Goal: Information Seeking & Learning: Learn about a topic

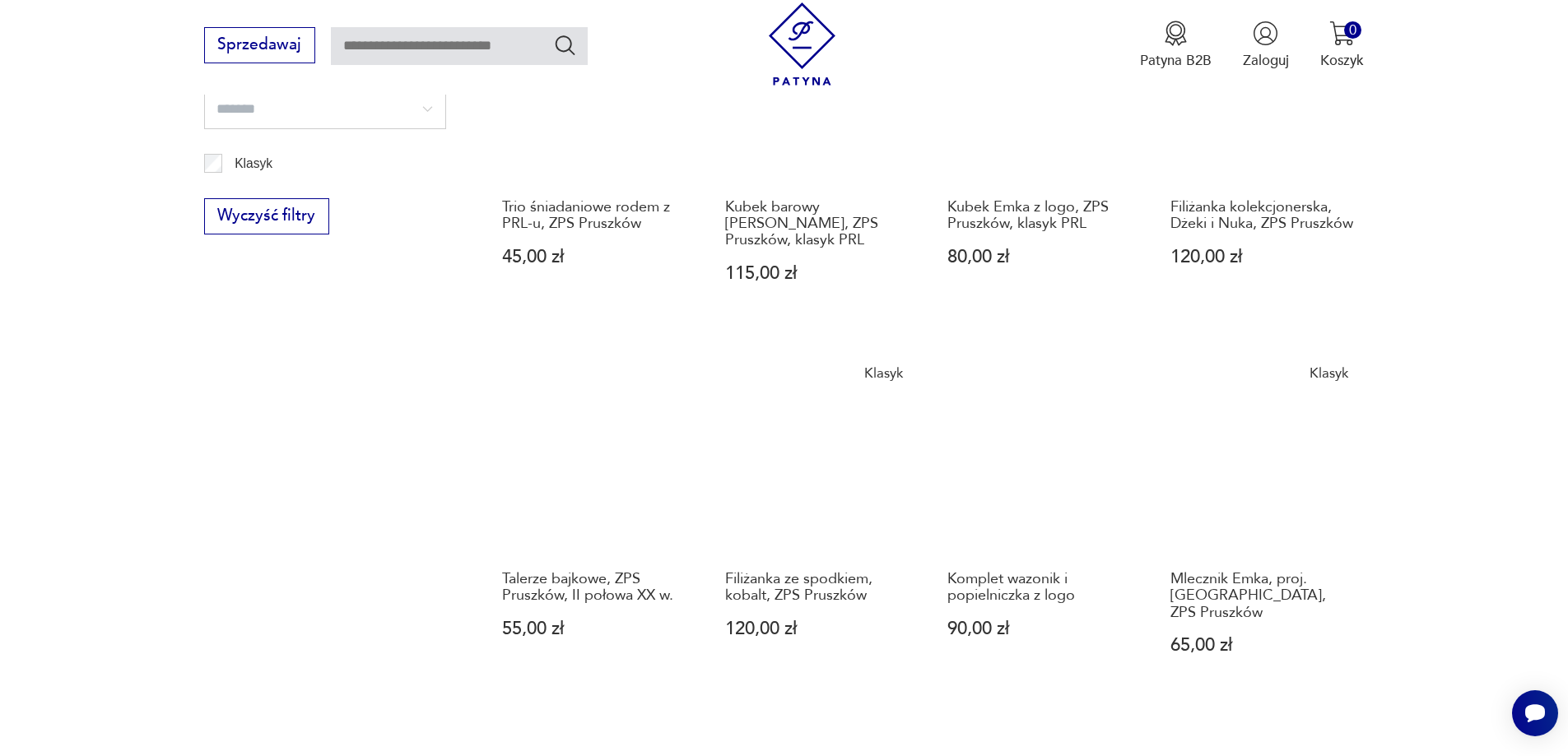
scroll to position [1168, 0]
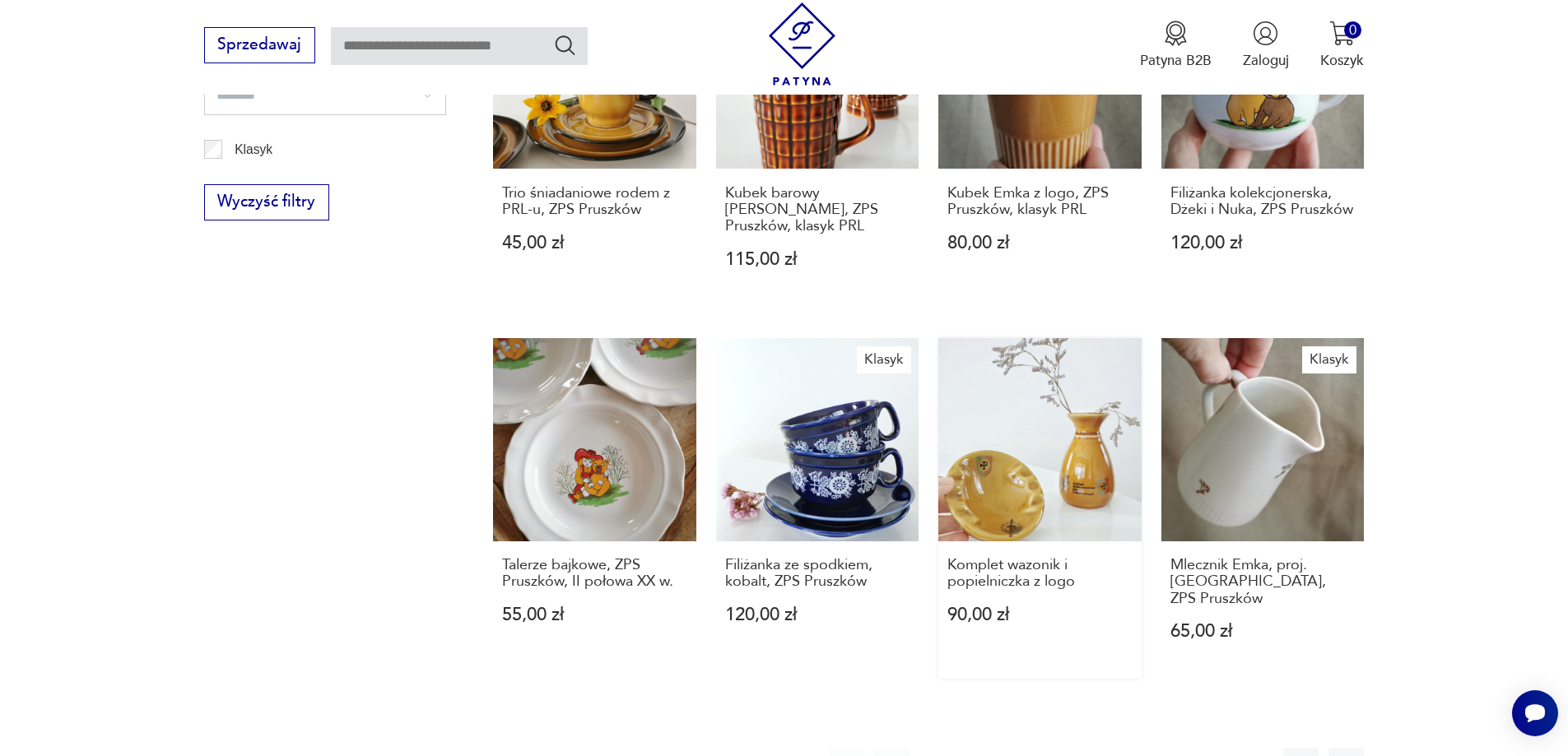
click at [967, 493] on link "Komplet wazonik i popielniczka z logo 90,00 zł" at bounding box center [1040, 509] width 204 height 341
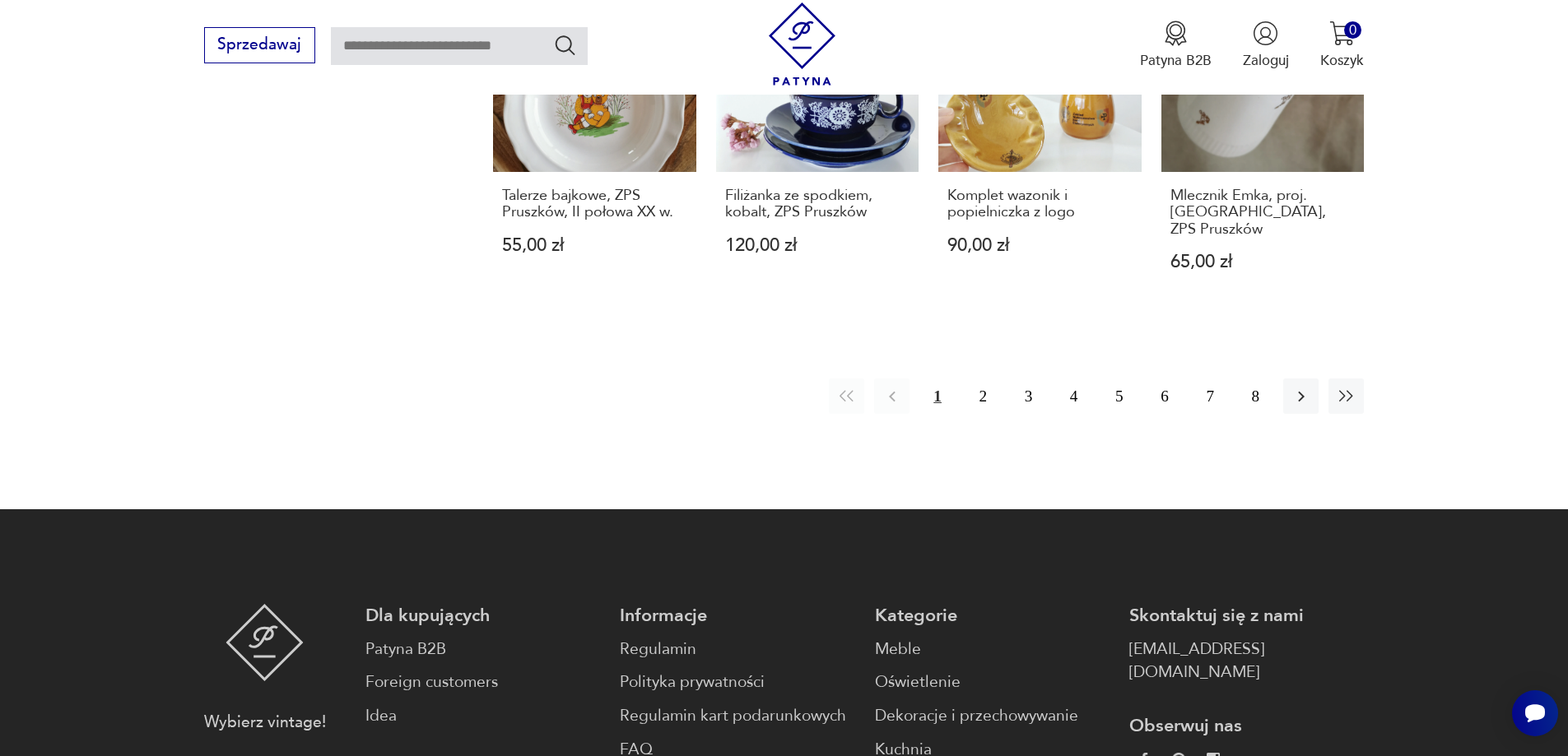
scroll to position [1578, 0]
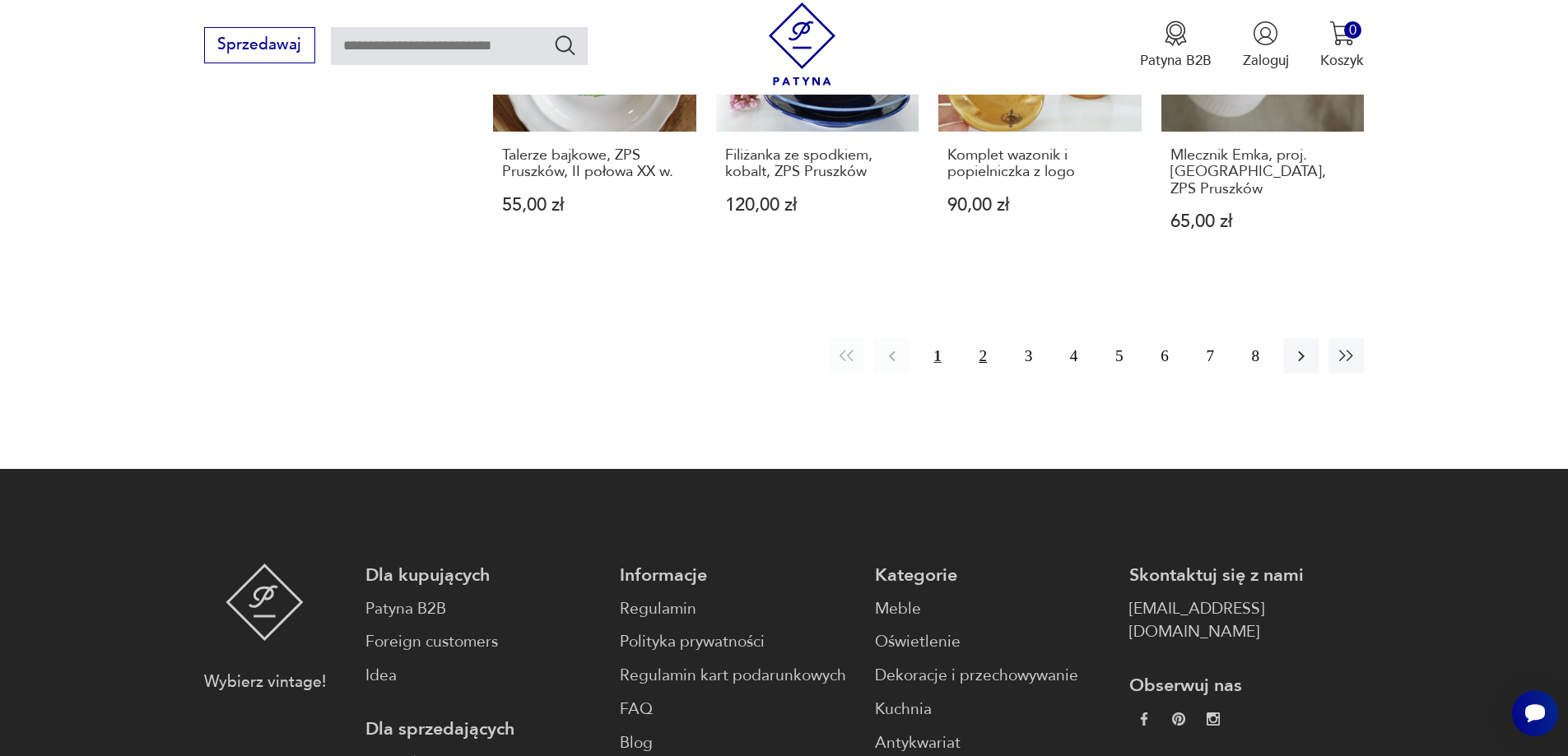
click at [988, 339] on button "2" at bounding box center [983, 356] width 35 height 35
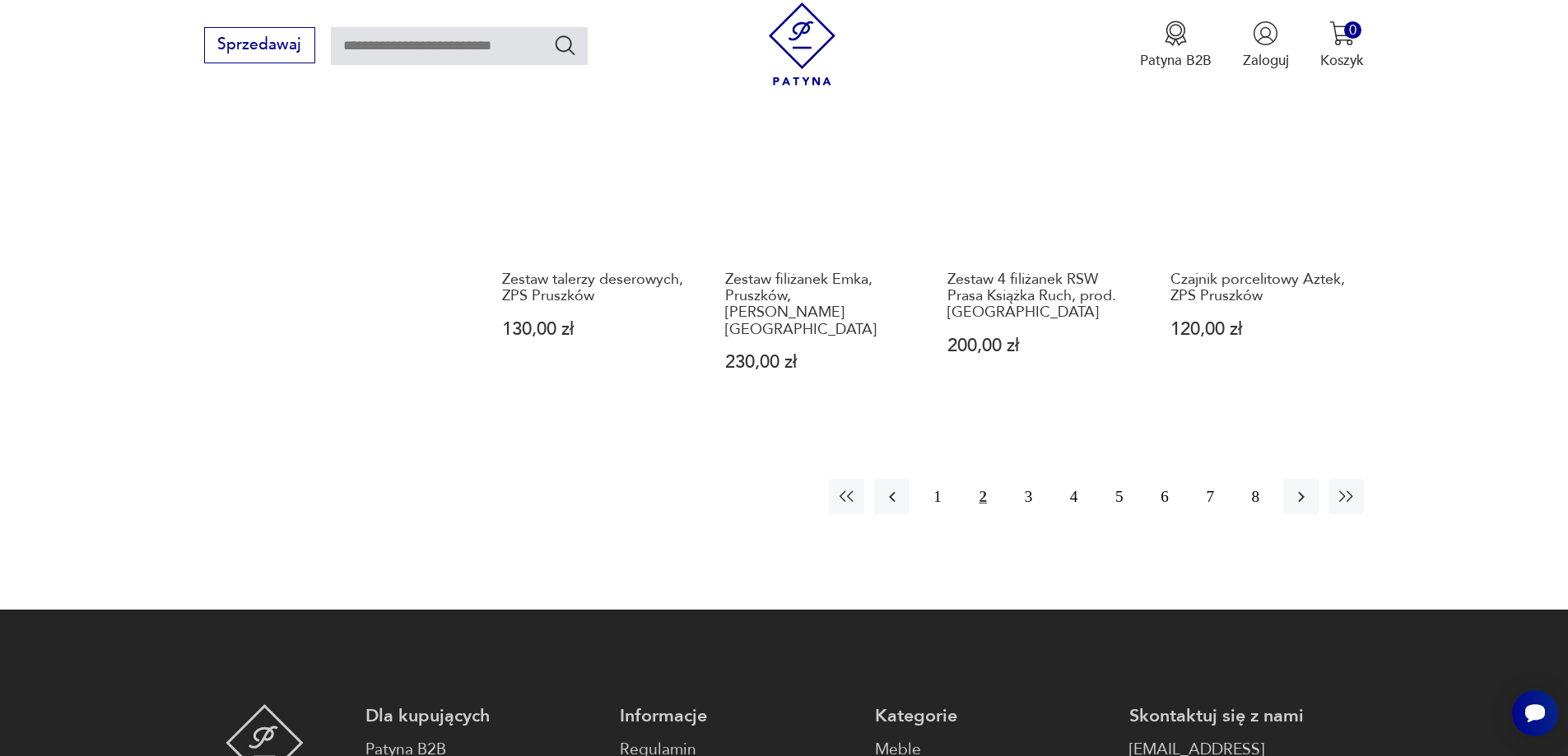
scroll to position [1497, 0]
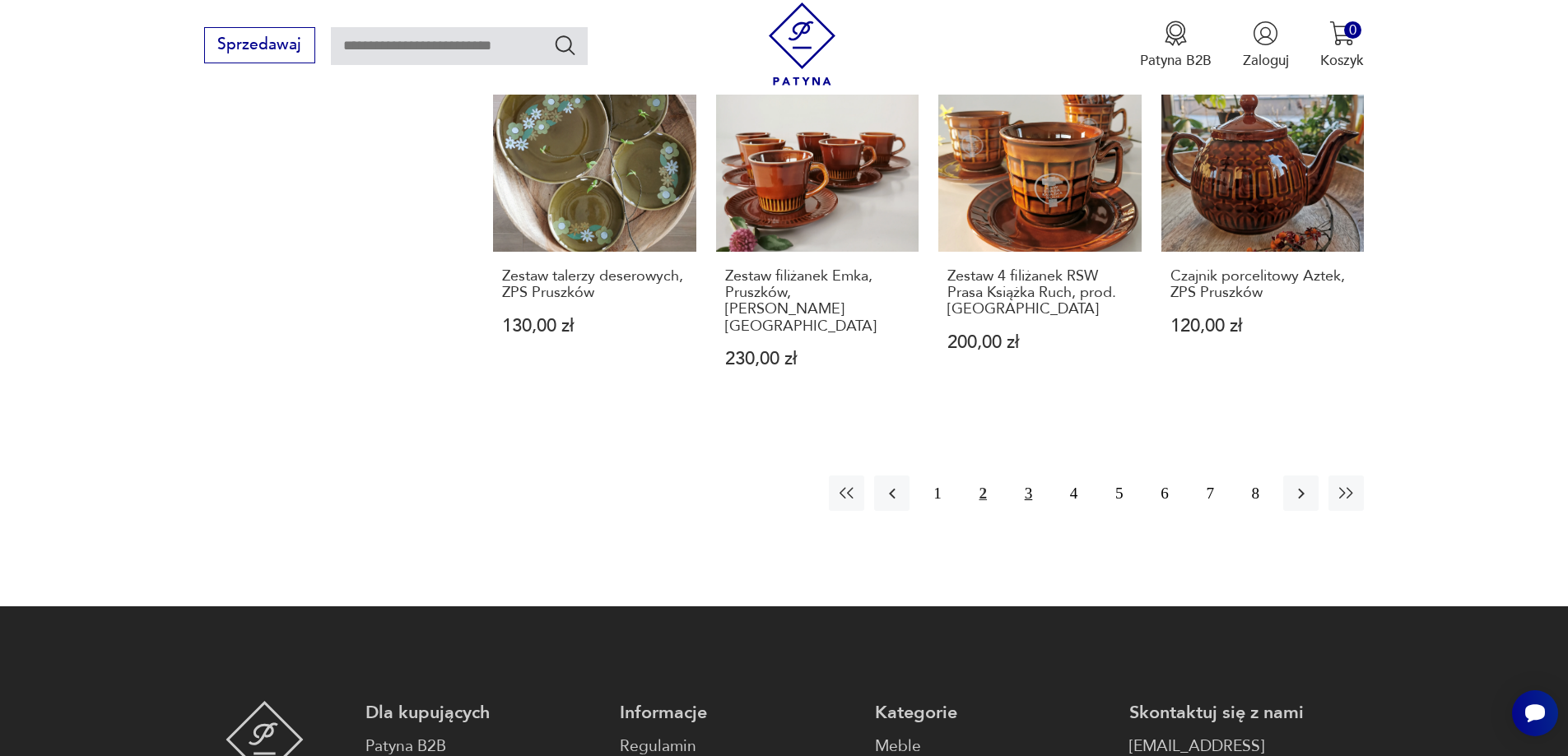
click at [1027, 476] on button "3" at bounding box center [1028, 493] width 35 height 35
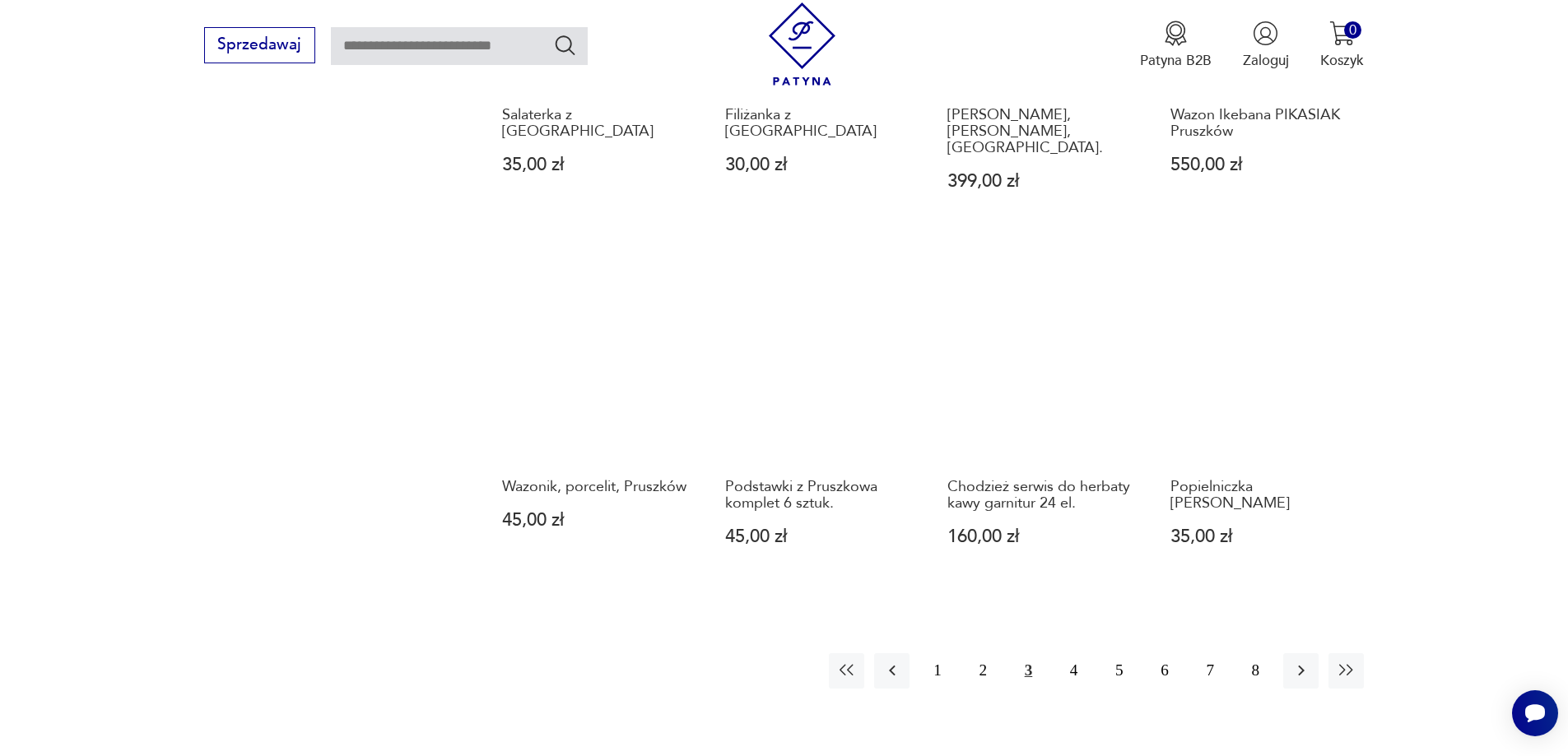
scroll to position [1332, 0]
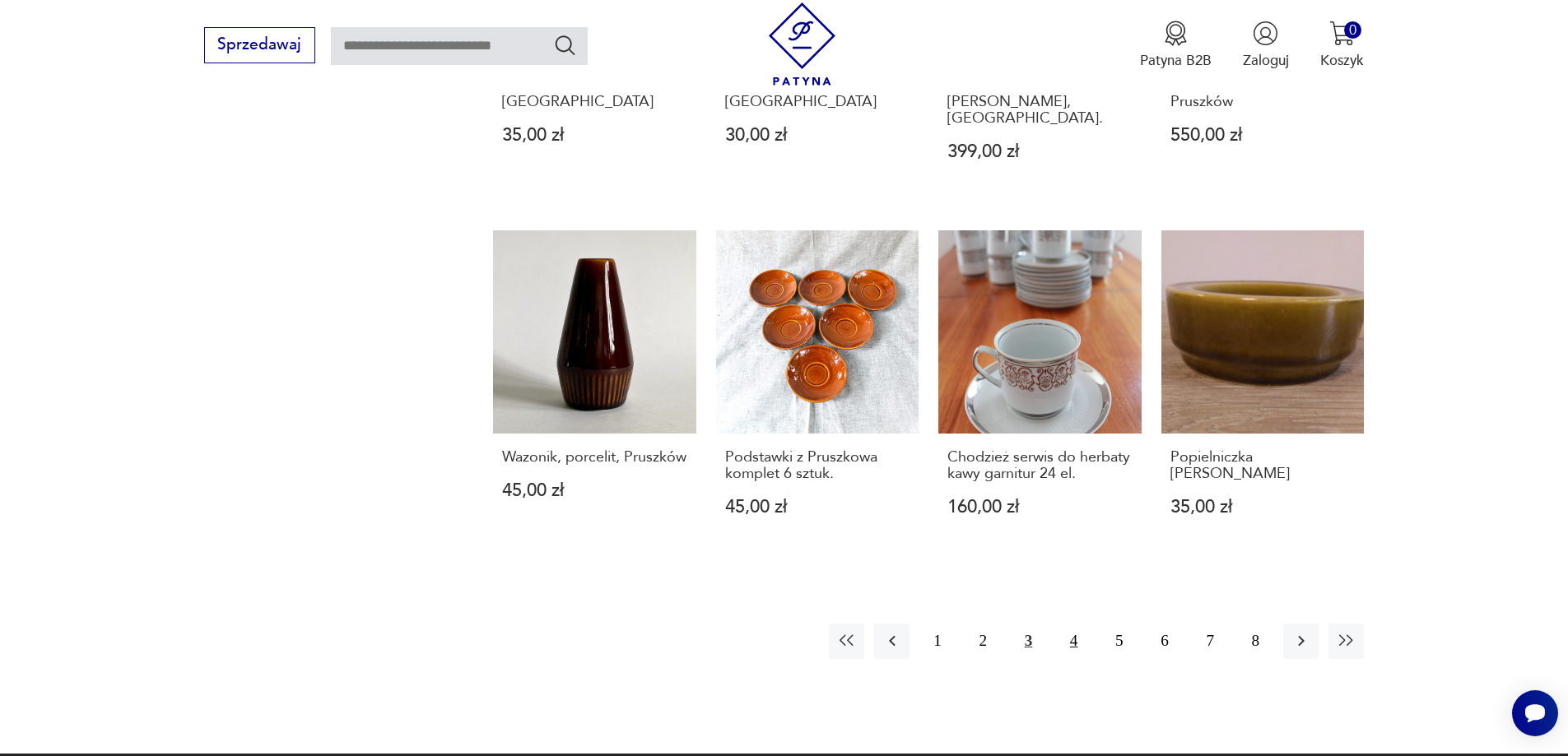
click at [1074, 624] on button "4" at bounding box center [1074, 641] width 35 height 35
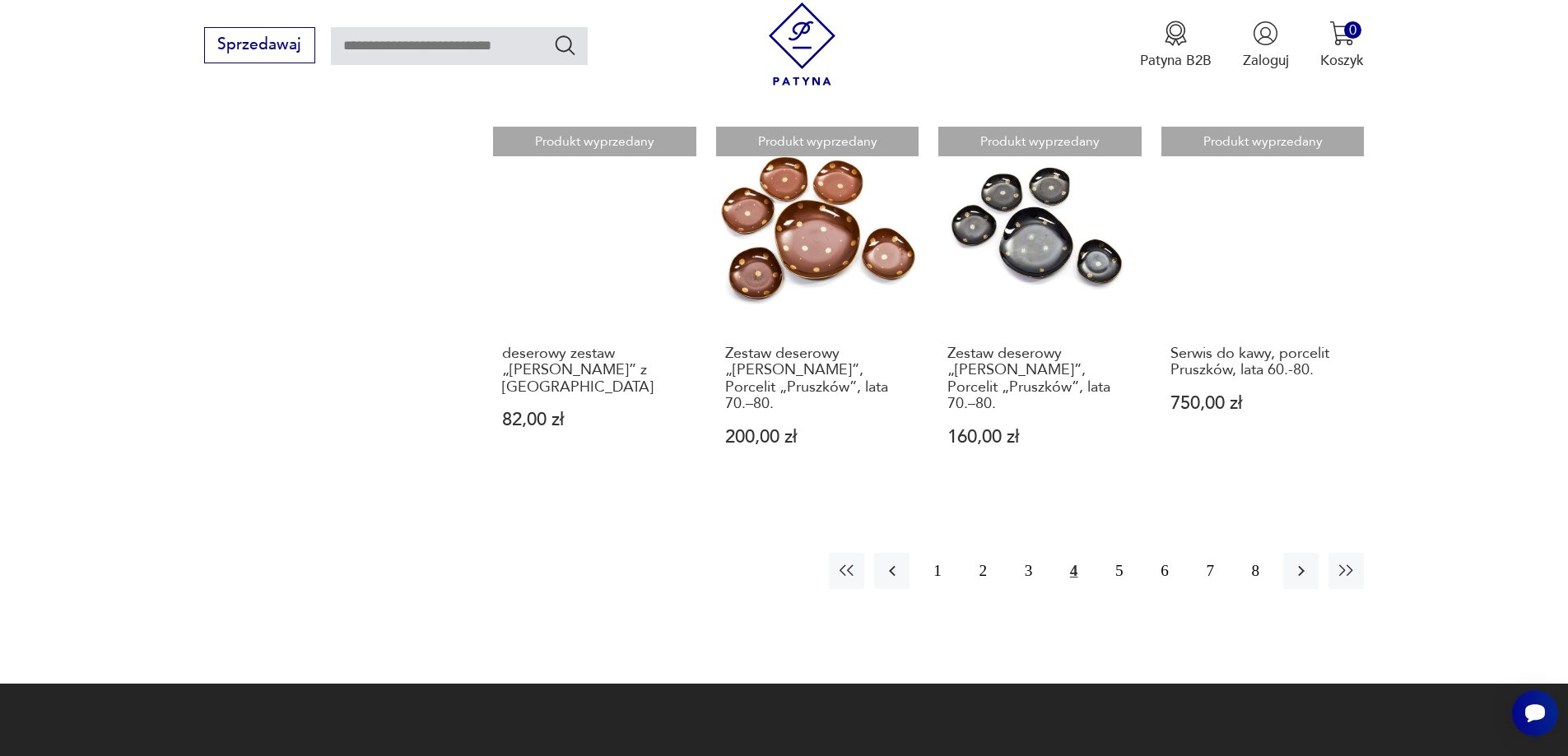
scroll to position [1415, 0]
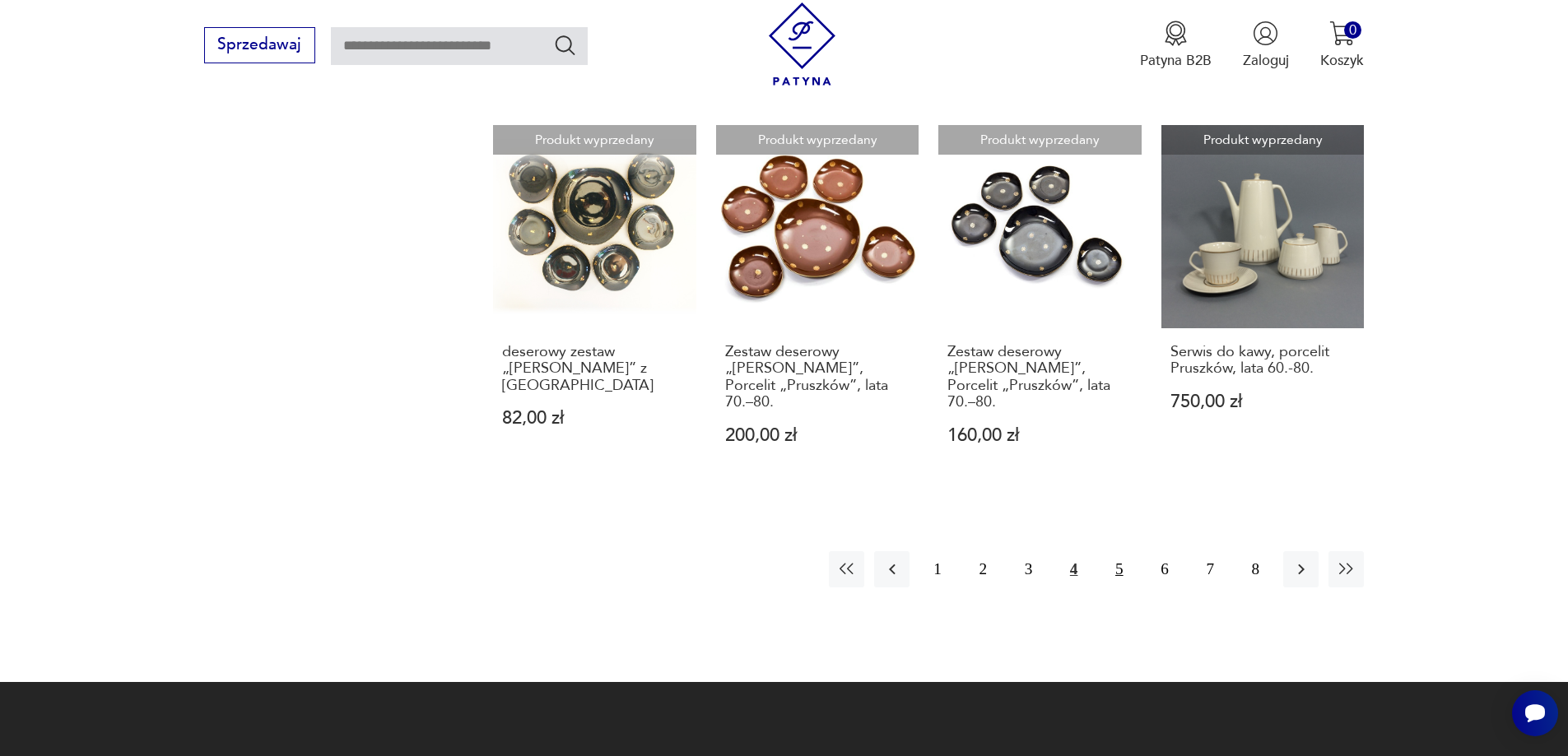
click at [1120, 552] on button "5" at bounding box center [1119, 569] width 35 height 35
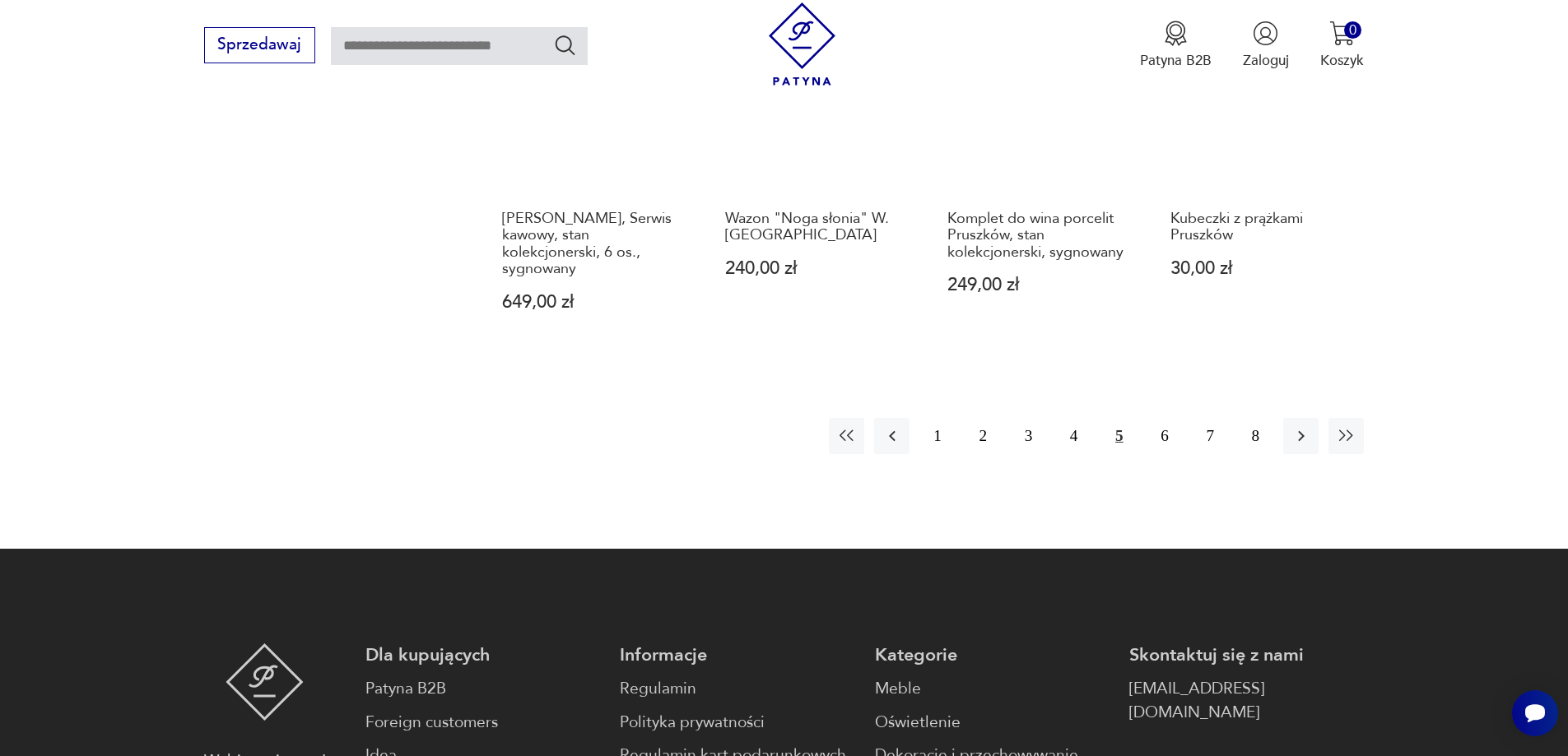
scroll to position [1580, 0]
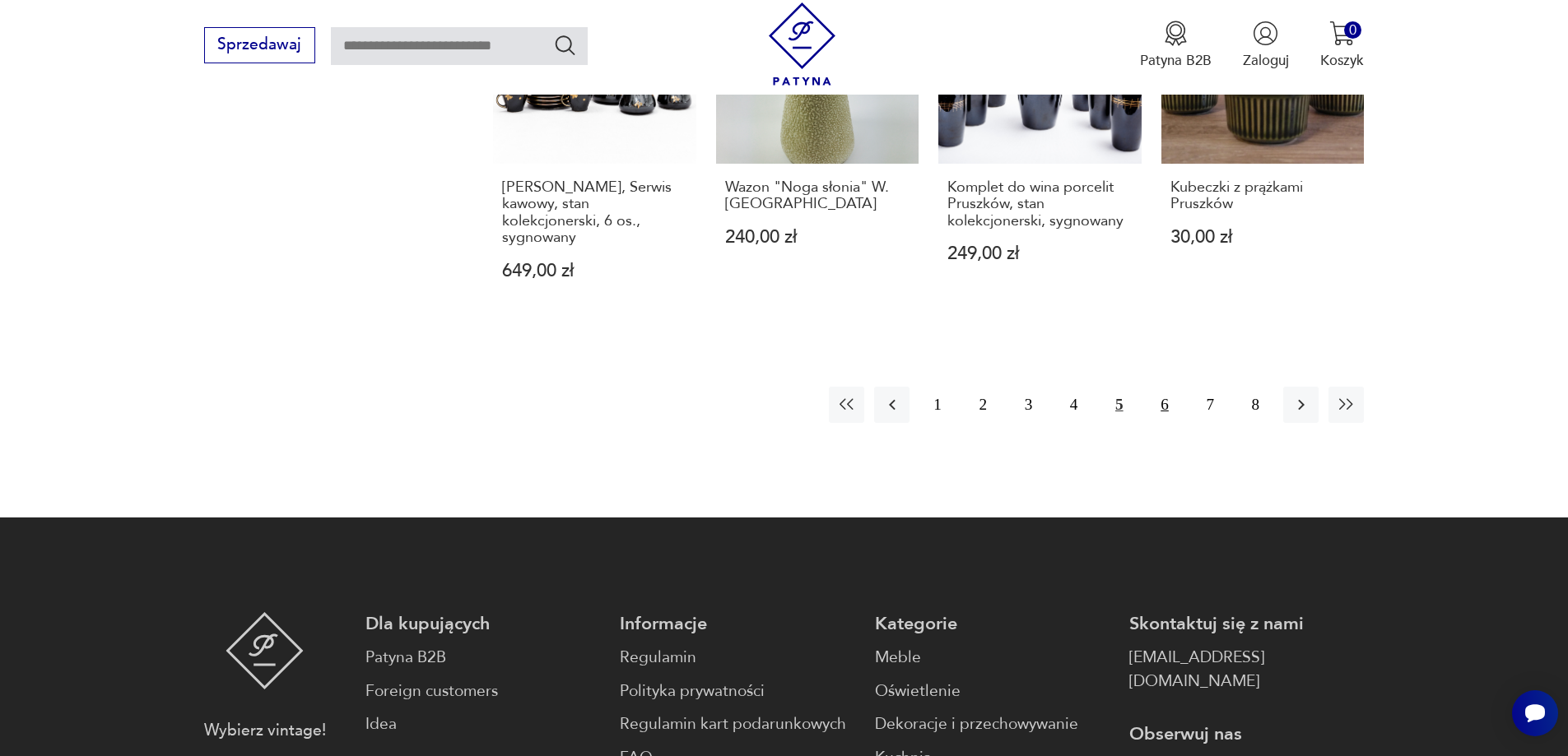
click at [1167, 388] on button "6" at bounding box center [1164, 404] width 35 height 35
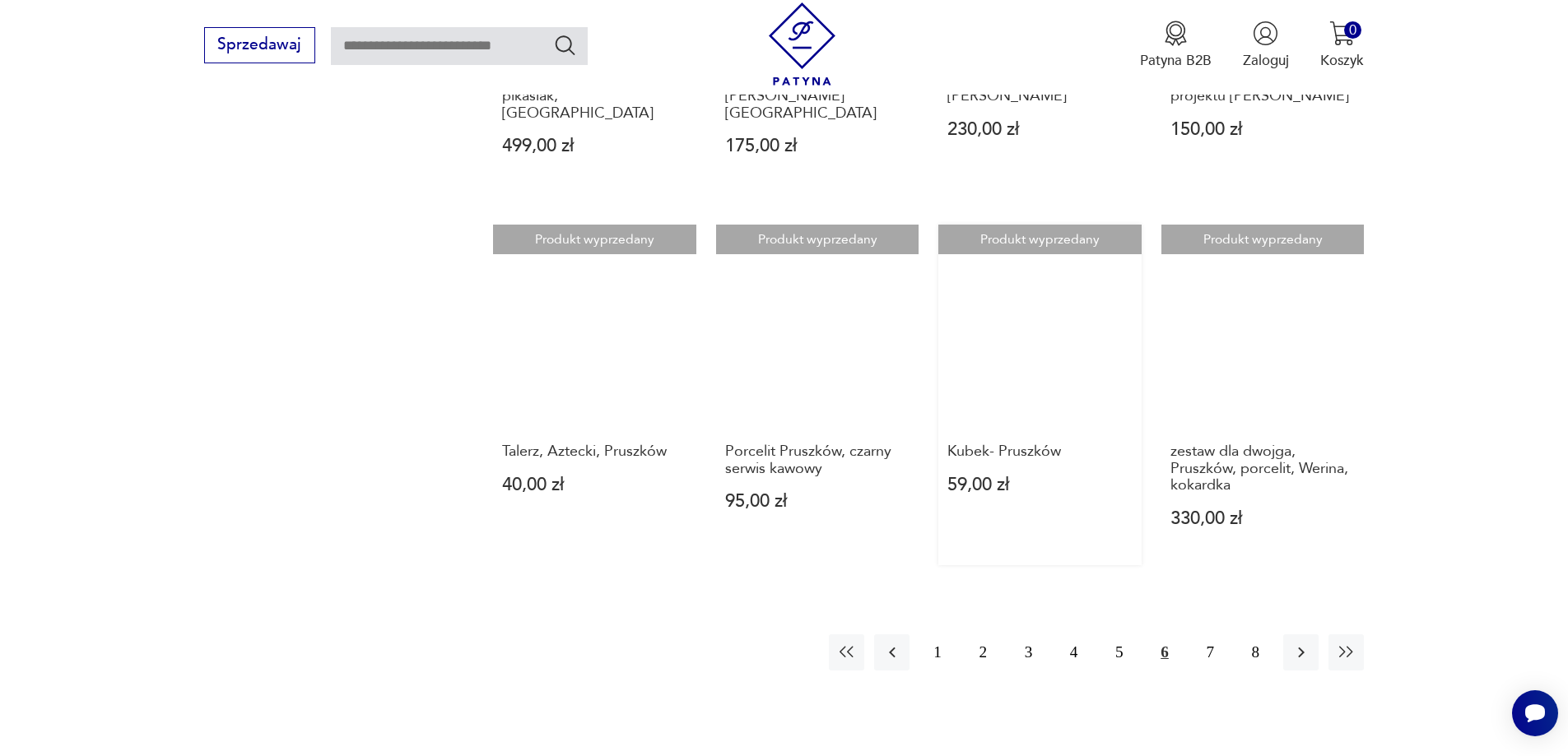
scroll to position [1332, 0]
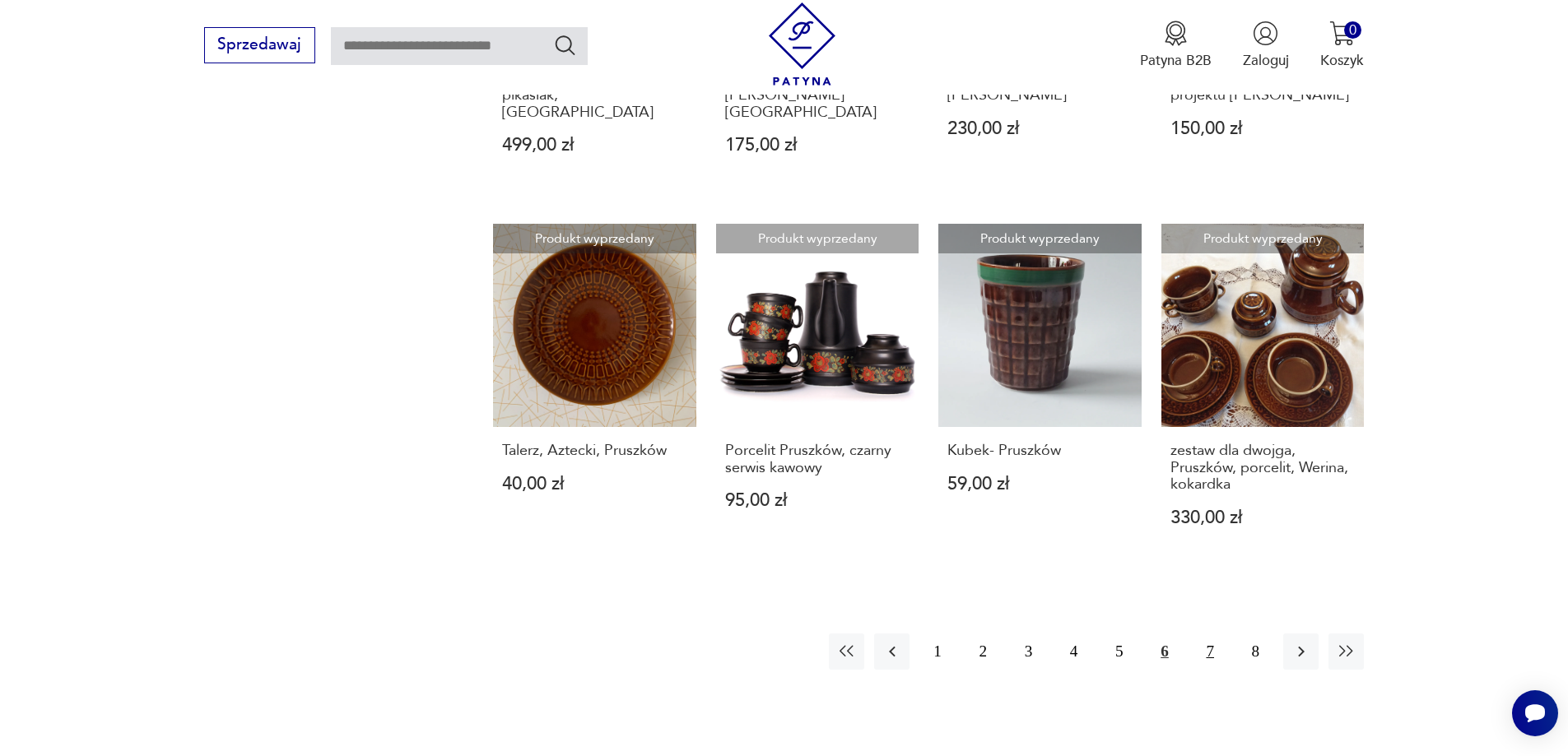
click at [1214, 634] on button "7" at bounding box center [1211, 651] width 35 height 35
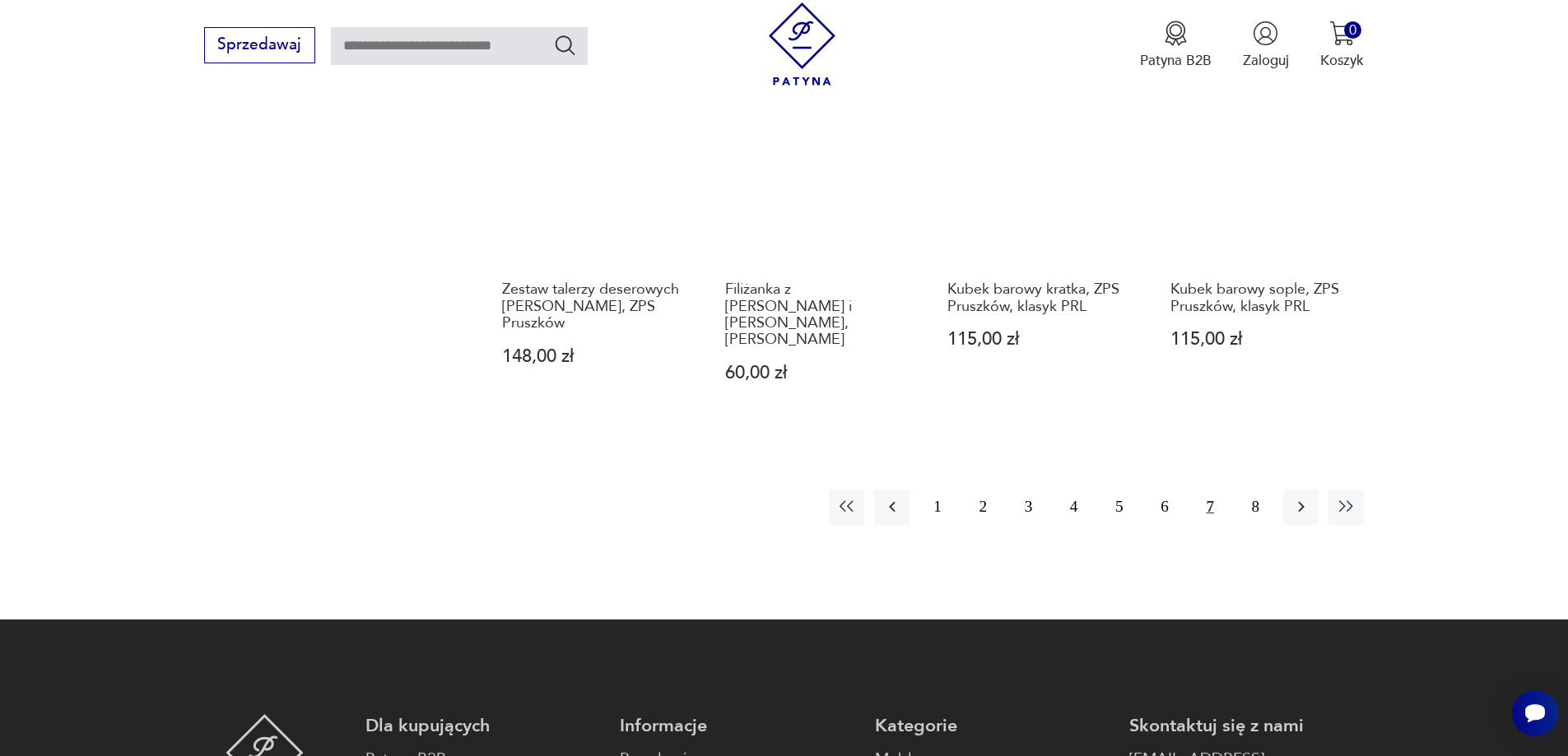
scroll to position [1497, 0]
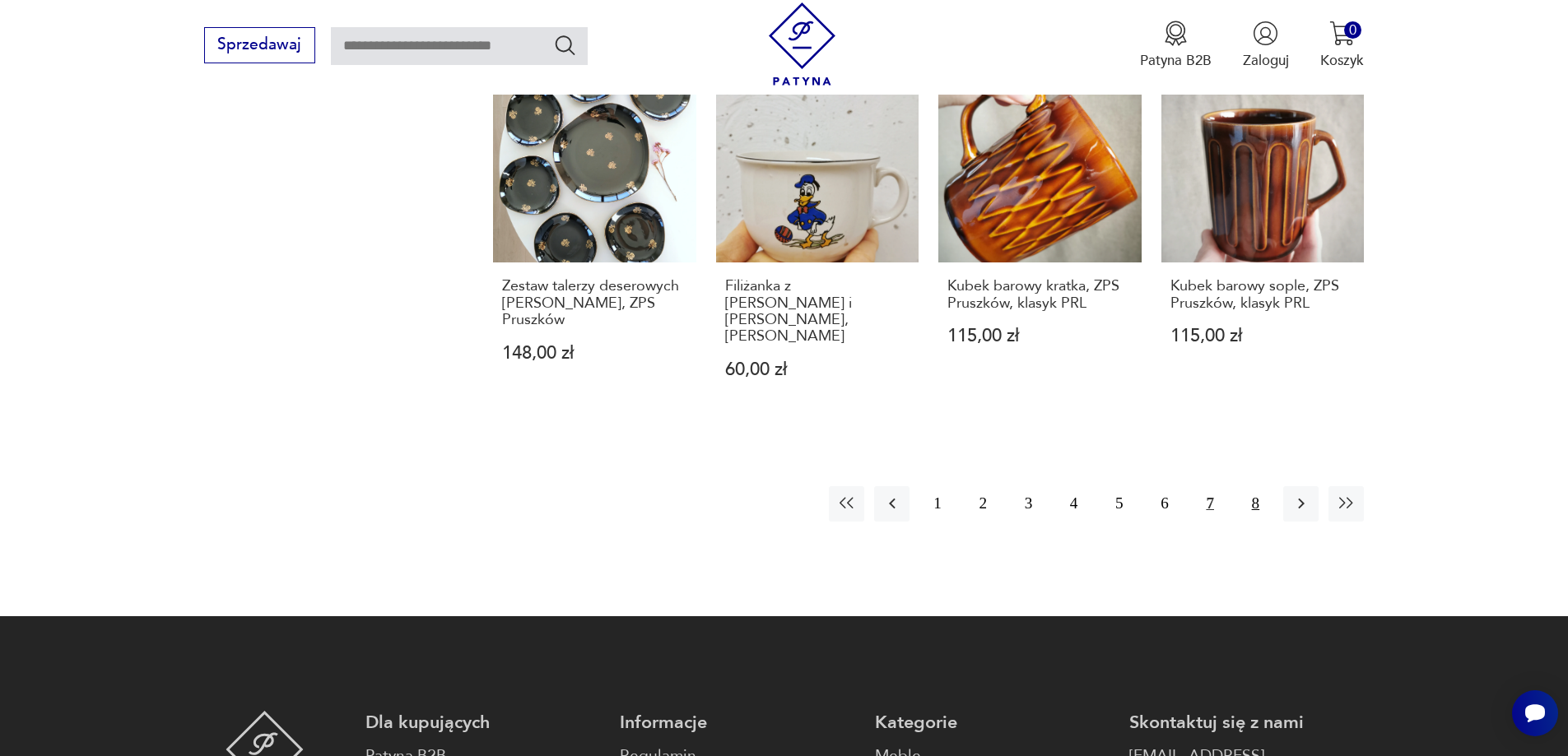
click at [1261, 487] on button "8" at bounding box center [1256, 504] width 35 height 35
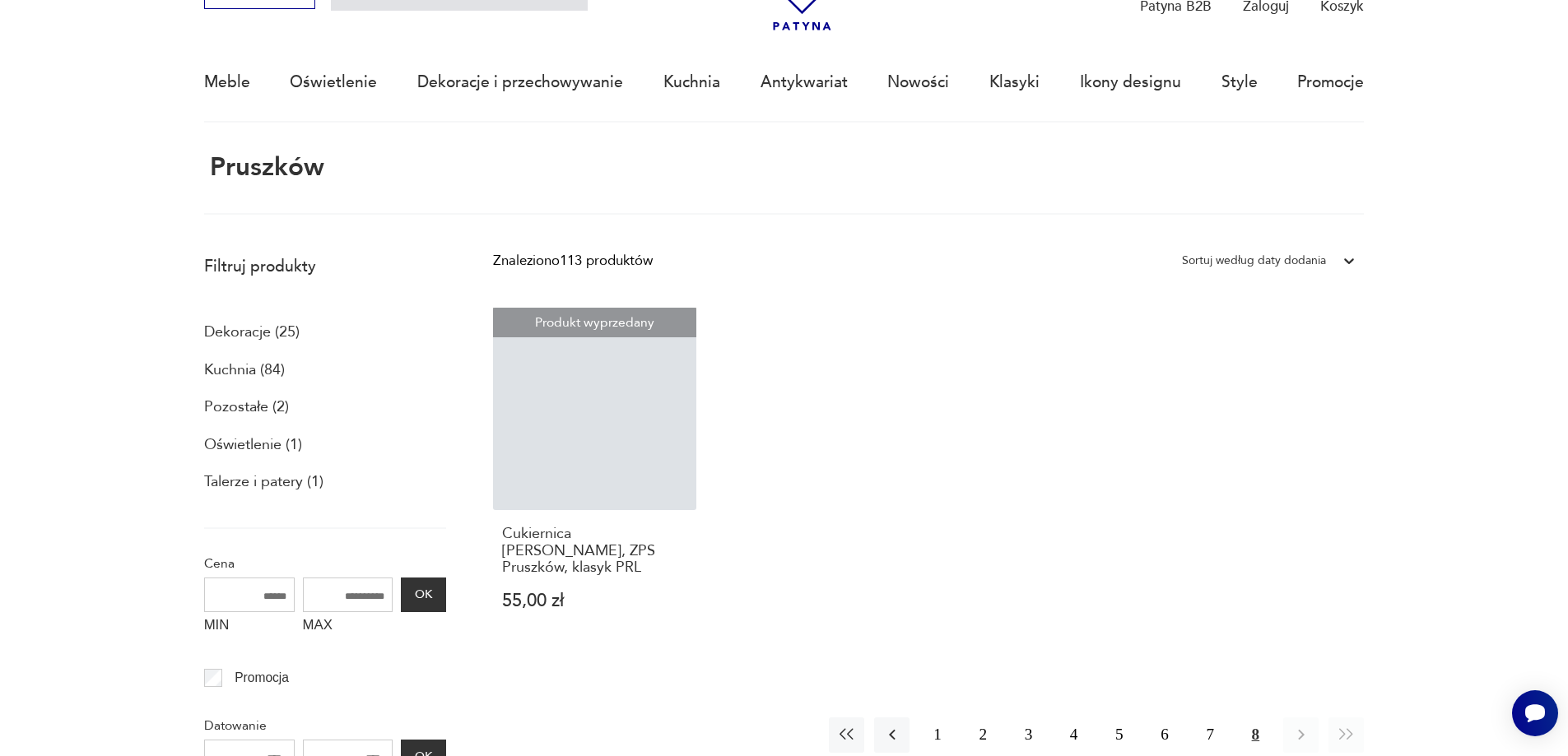
scroll to position [98, 0]
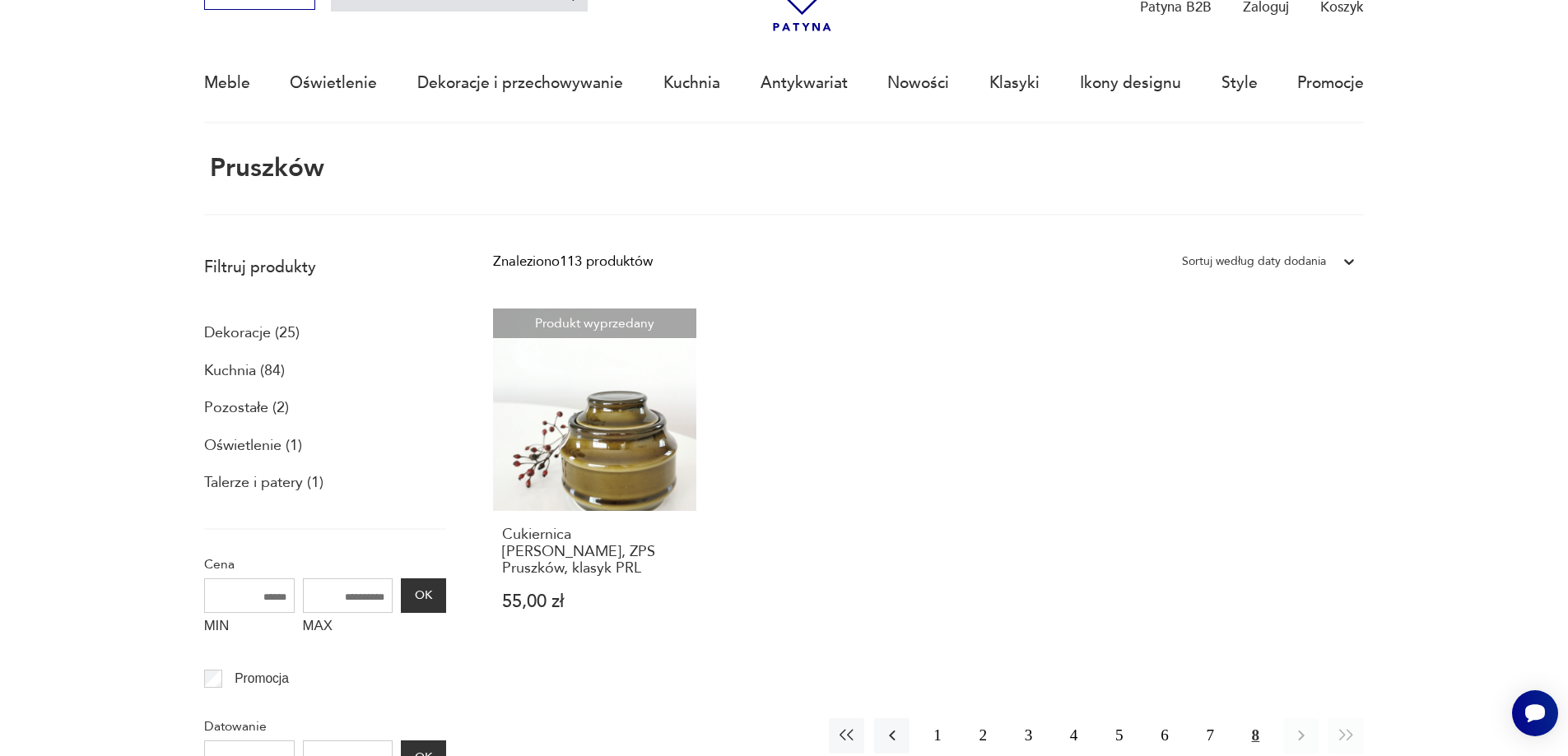
click at [233, 366] on p "Kuchnia (84)" at bounding box center [244, 371] width 81 height 28
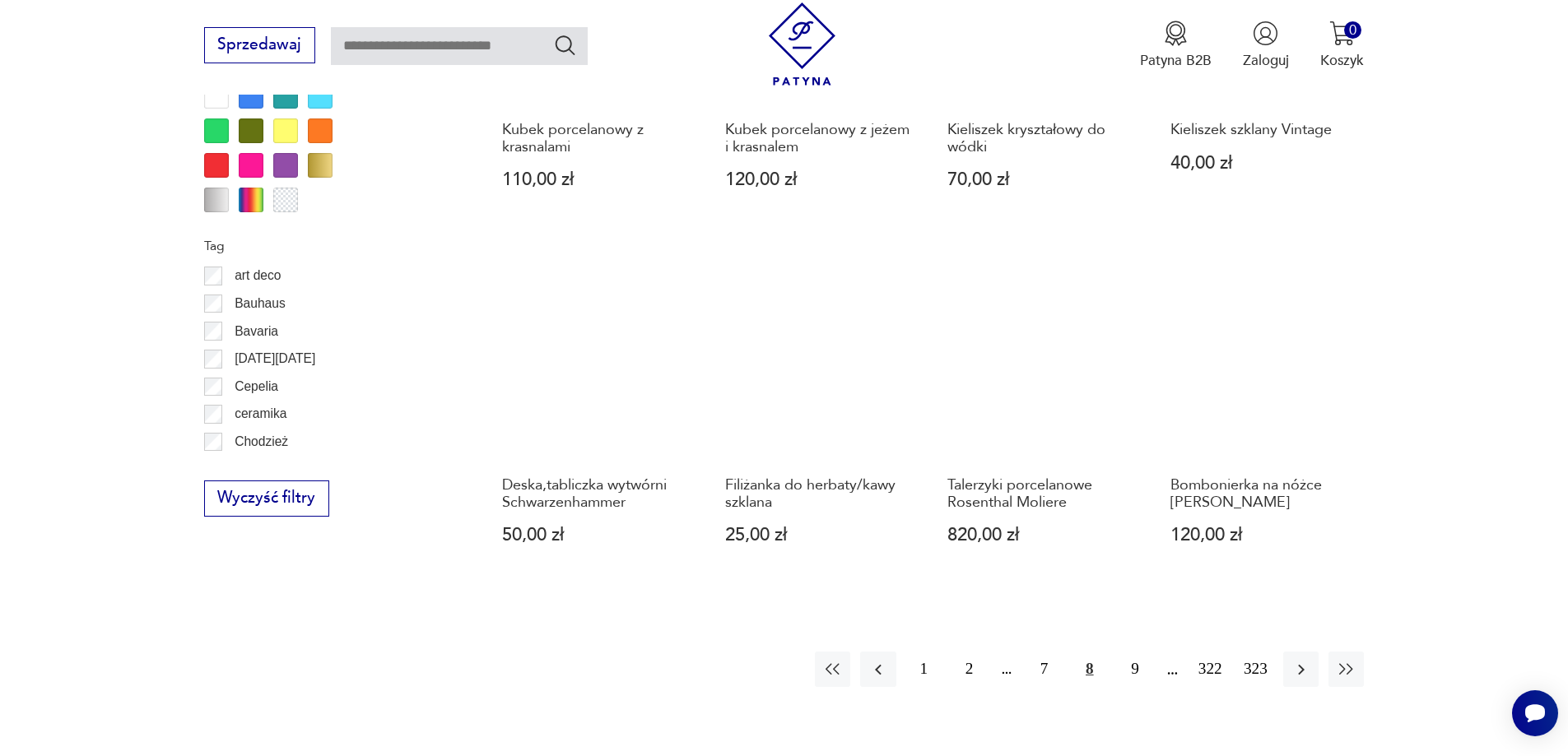
scroll to position [1890, 0]
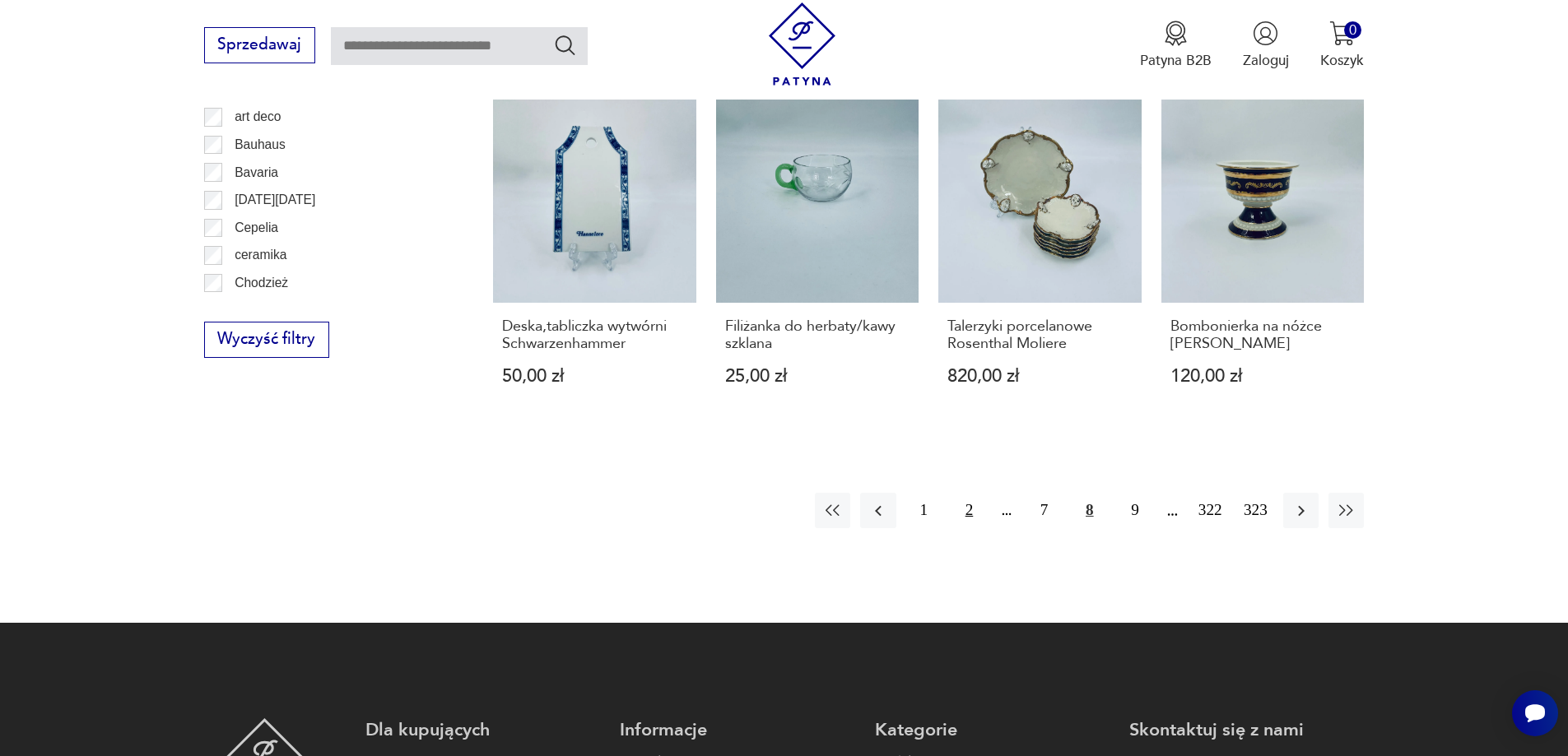
click at [969, 493] on button "2" at bounding box center [969, 511] width 35 height 35
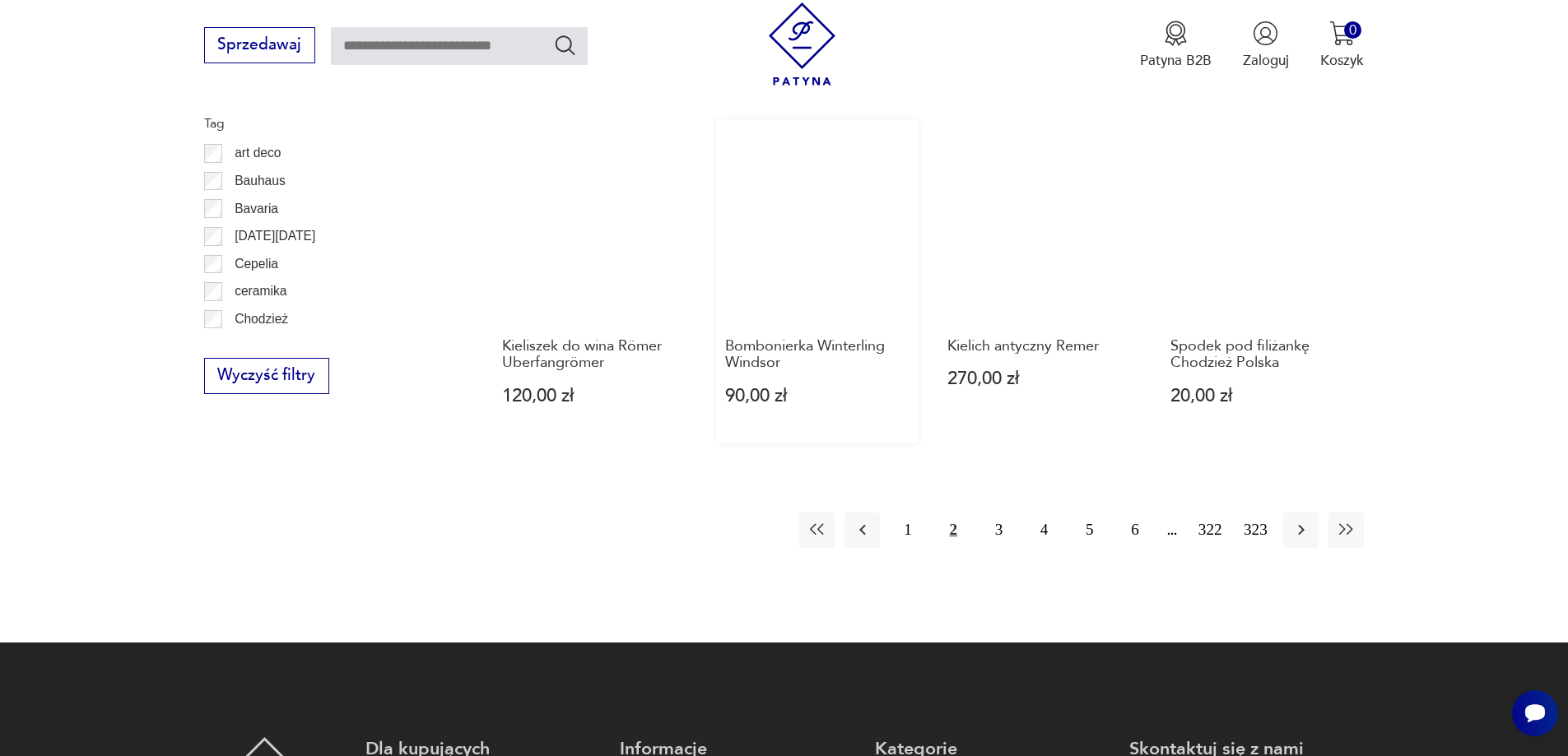
scroll to position [1948, 0]
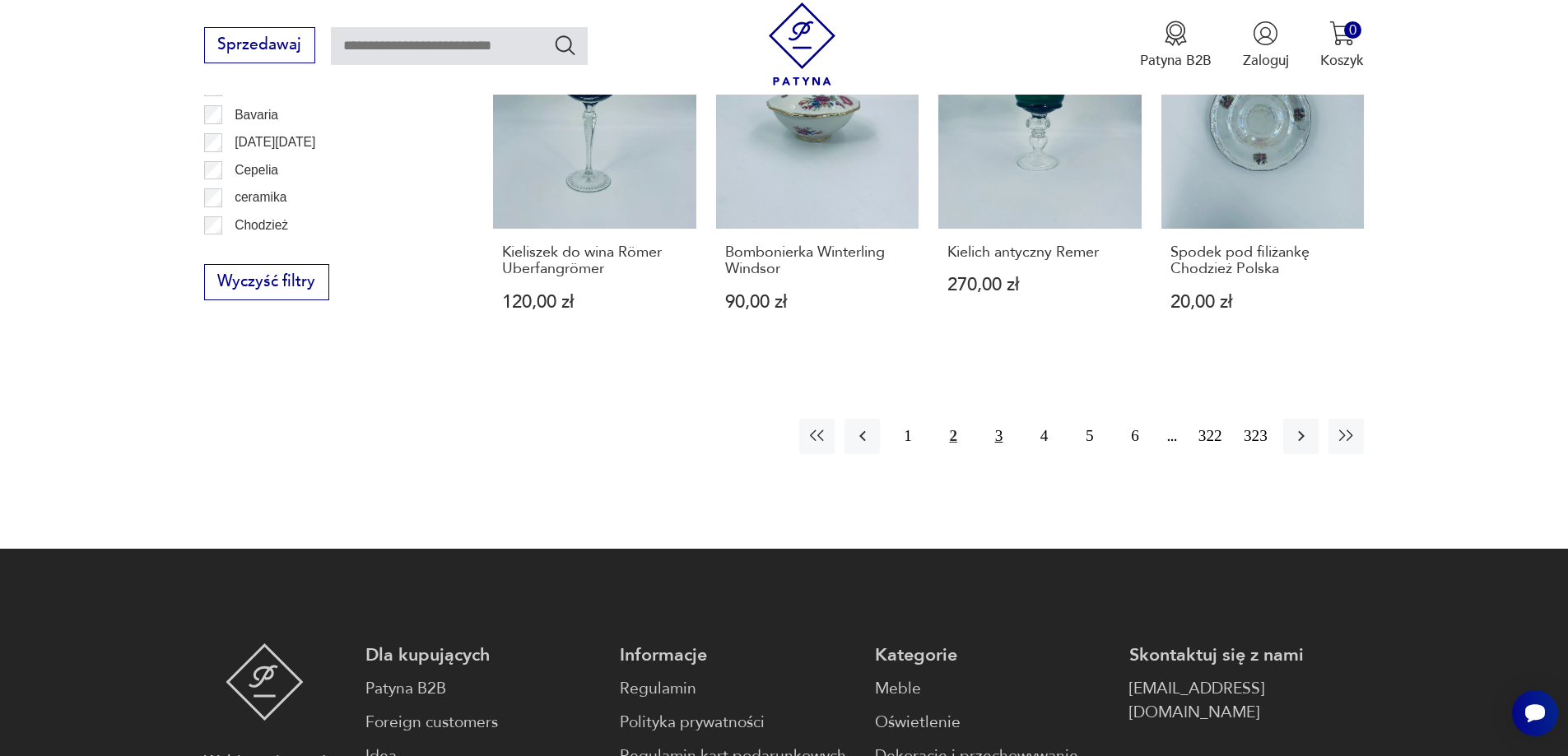
click at [1001, 427] on button "3" at bounding box center [999, 437] width 35 height 35
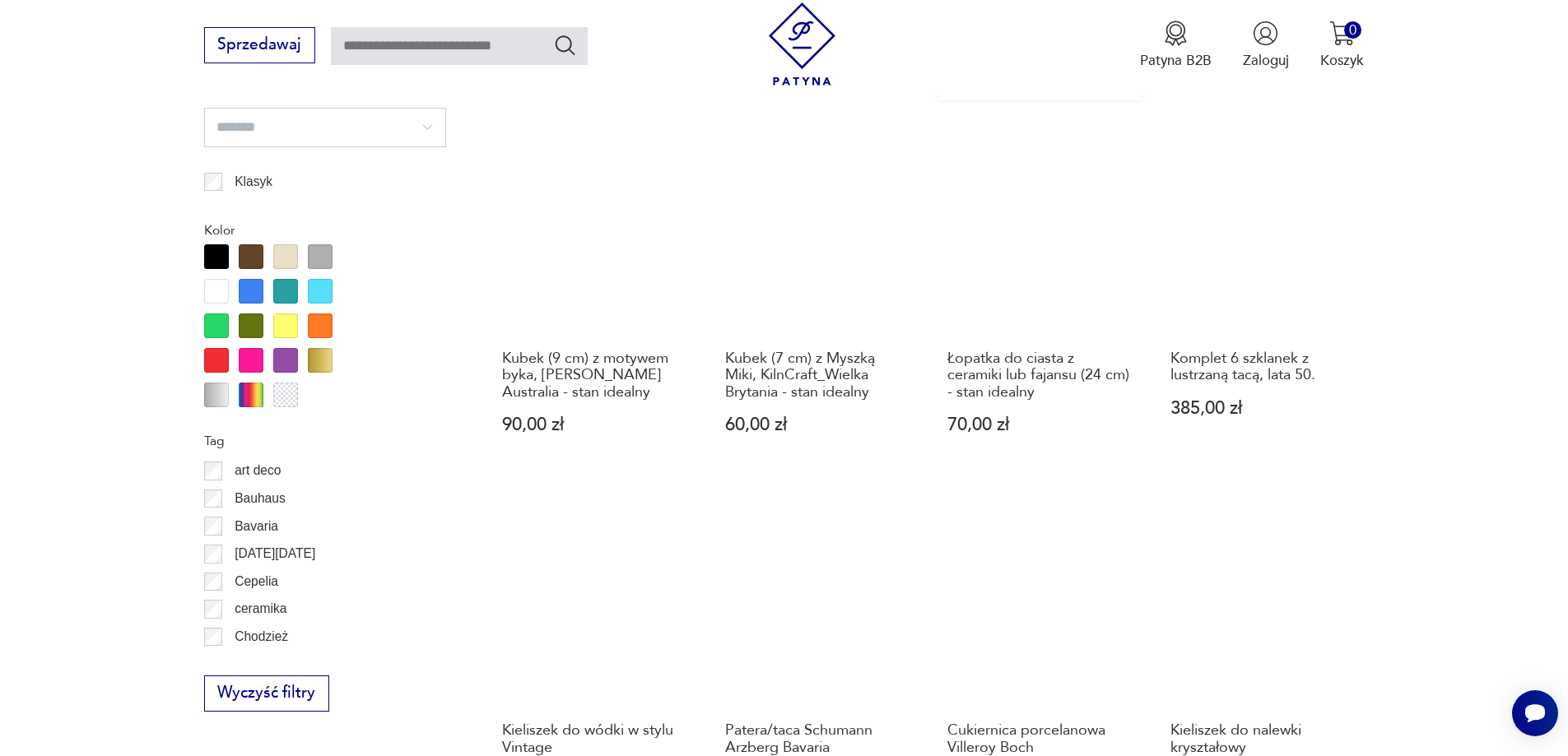
scroll to position [1783, 0]
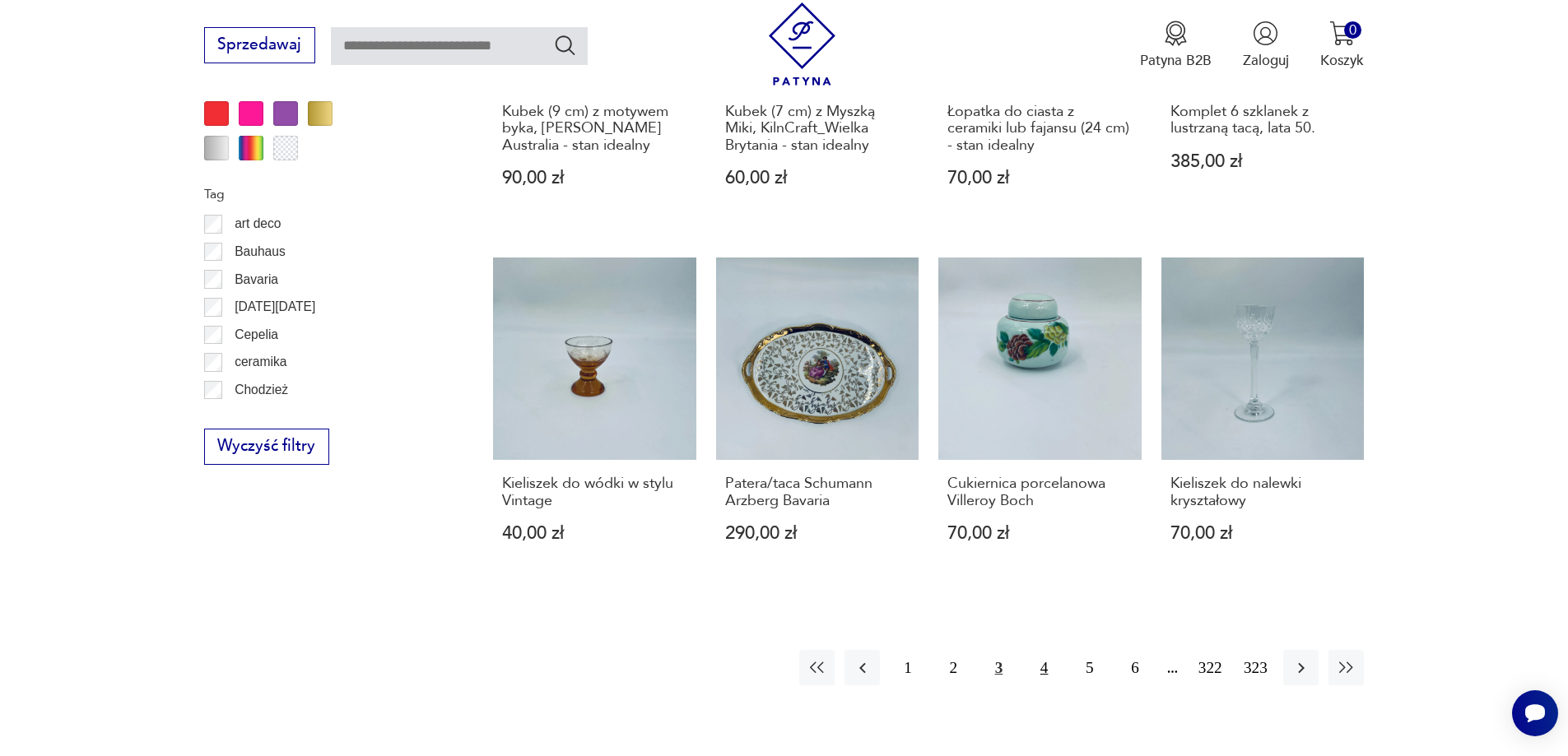
click at [1050, 651] on button "4" at bounding box center [1044, 668] width 35 height 35
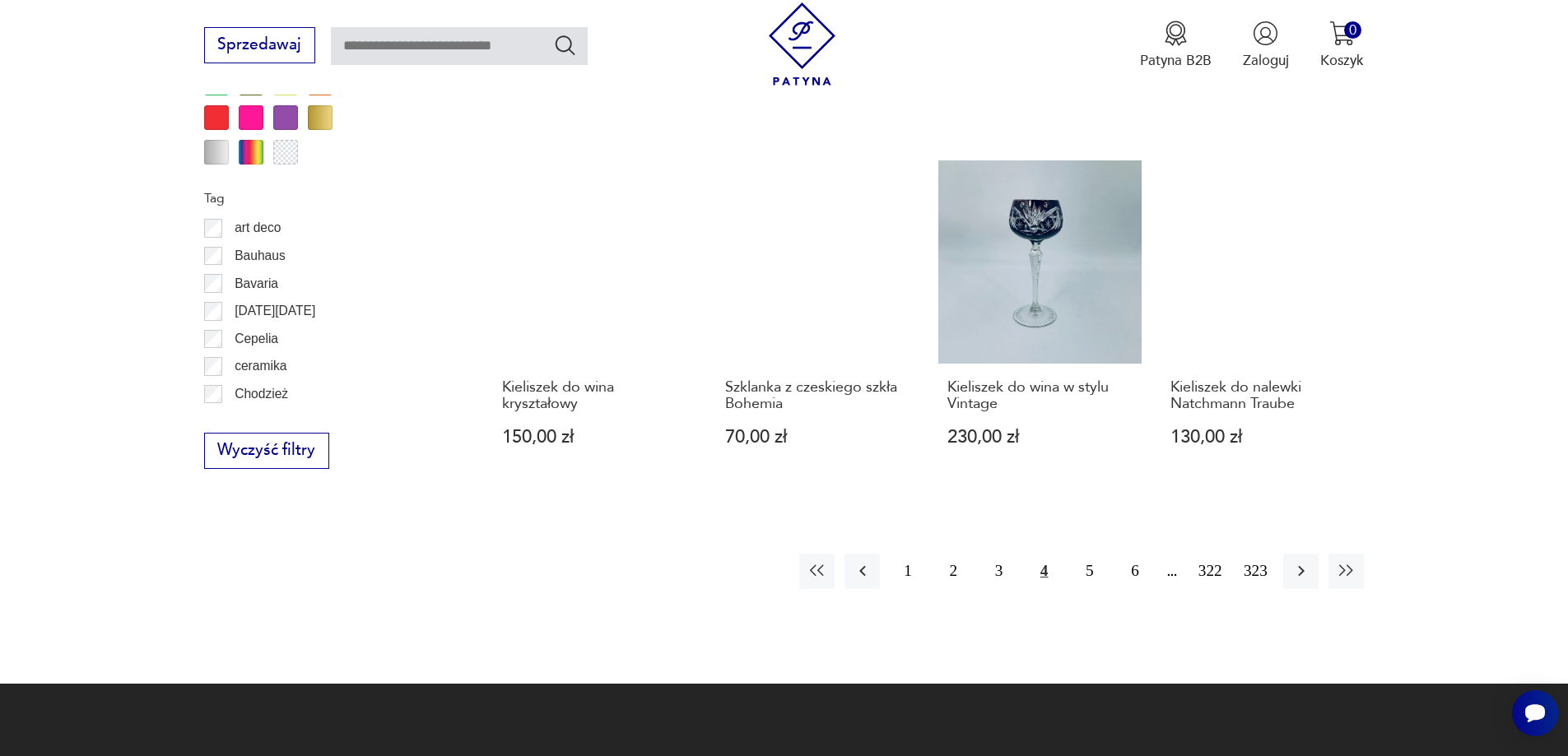
scroll to position [1783, 0]
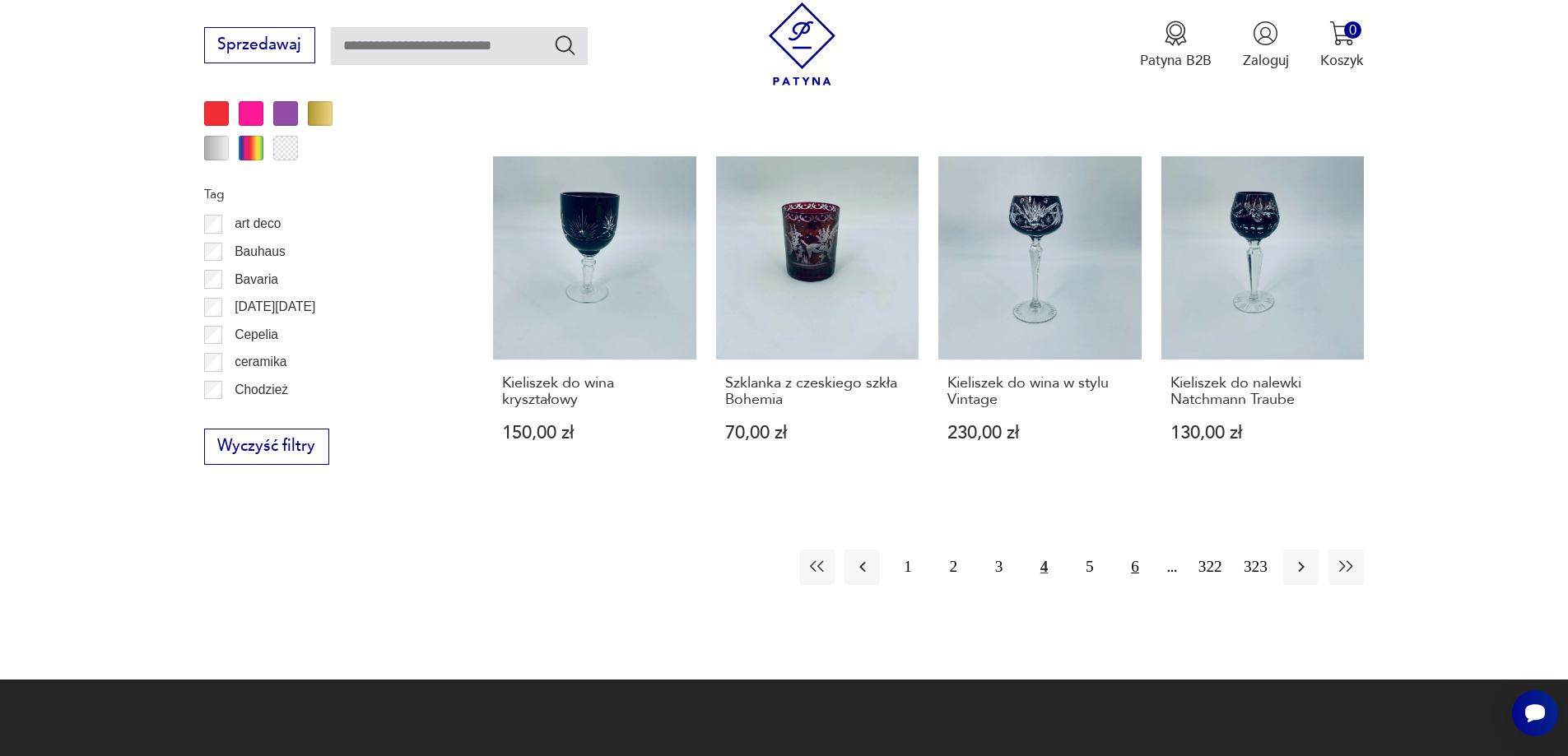
click at [1134, 566] on button "6" at bounding box center [1135, 567] width 35 height 35
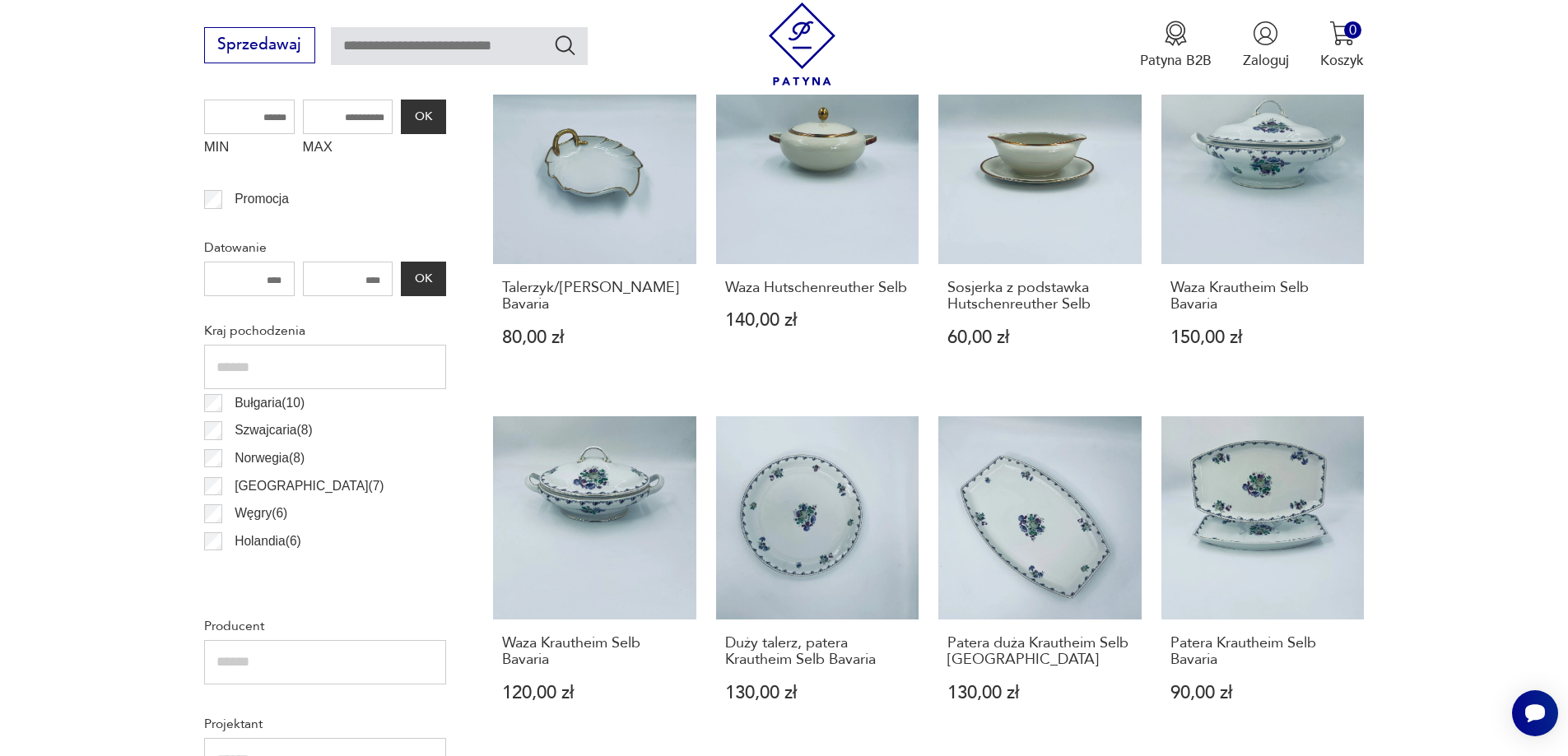
scroll to position [412, 0]
click at [292, 667] on input "text" at bounding box center [326, 663] width 243 height 44
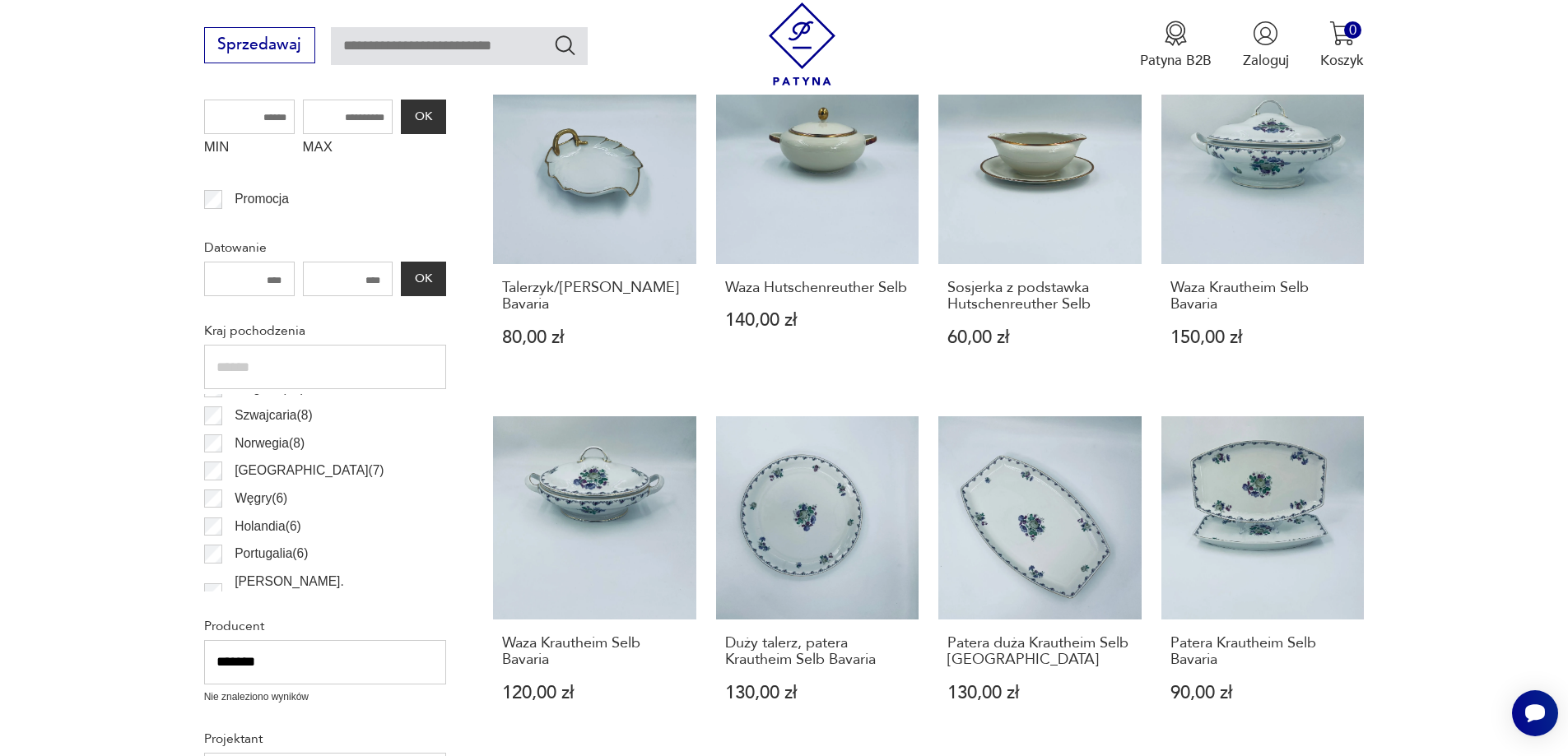
type input "*******"
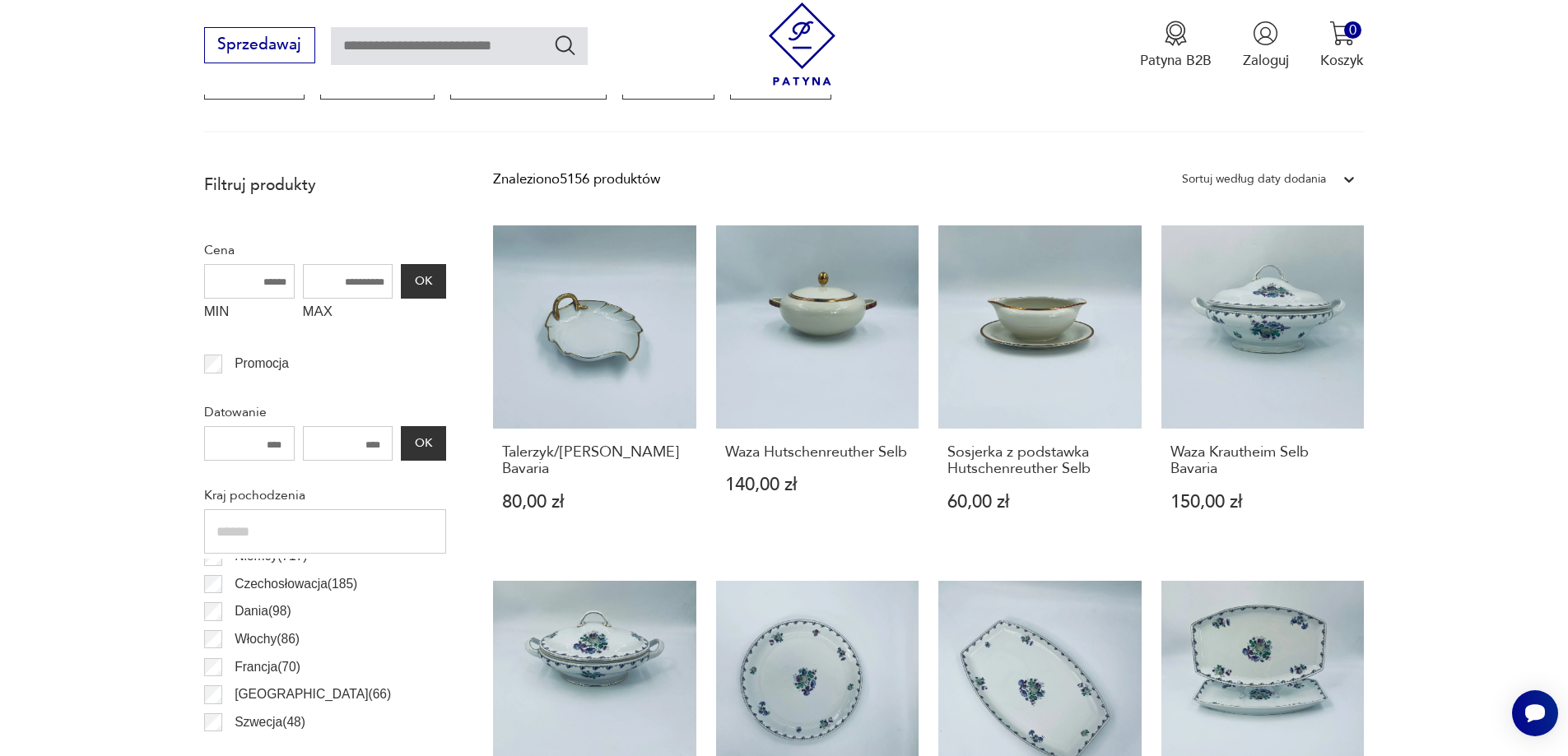
scroll to position [0, 0]
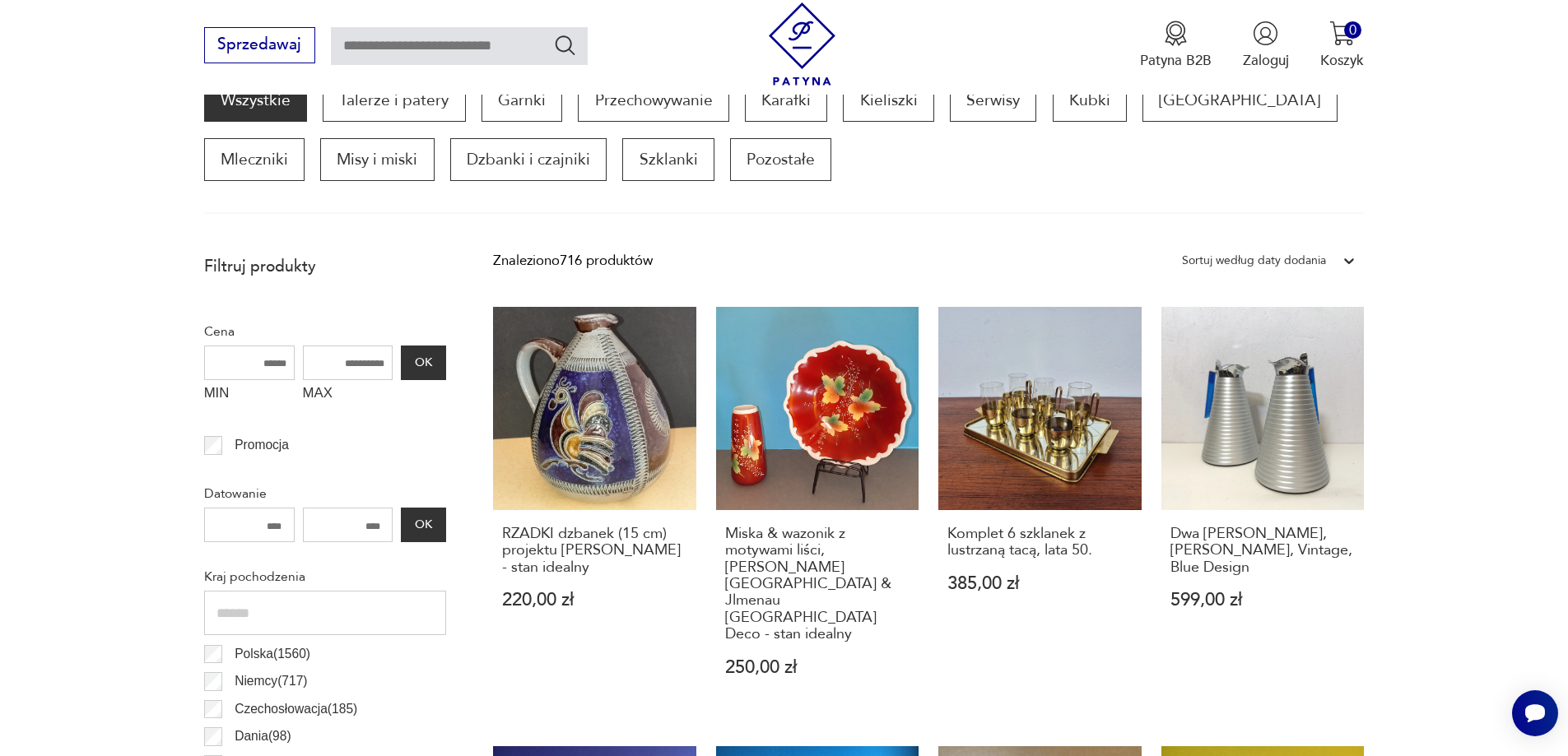
scroll to position [548, 0]
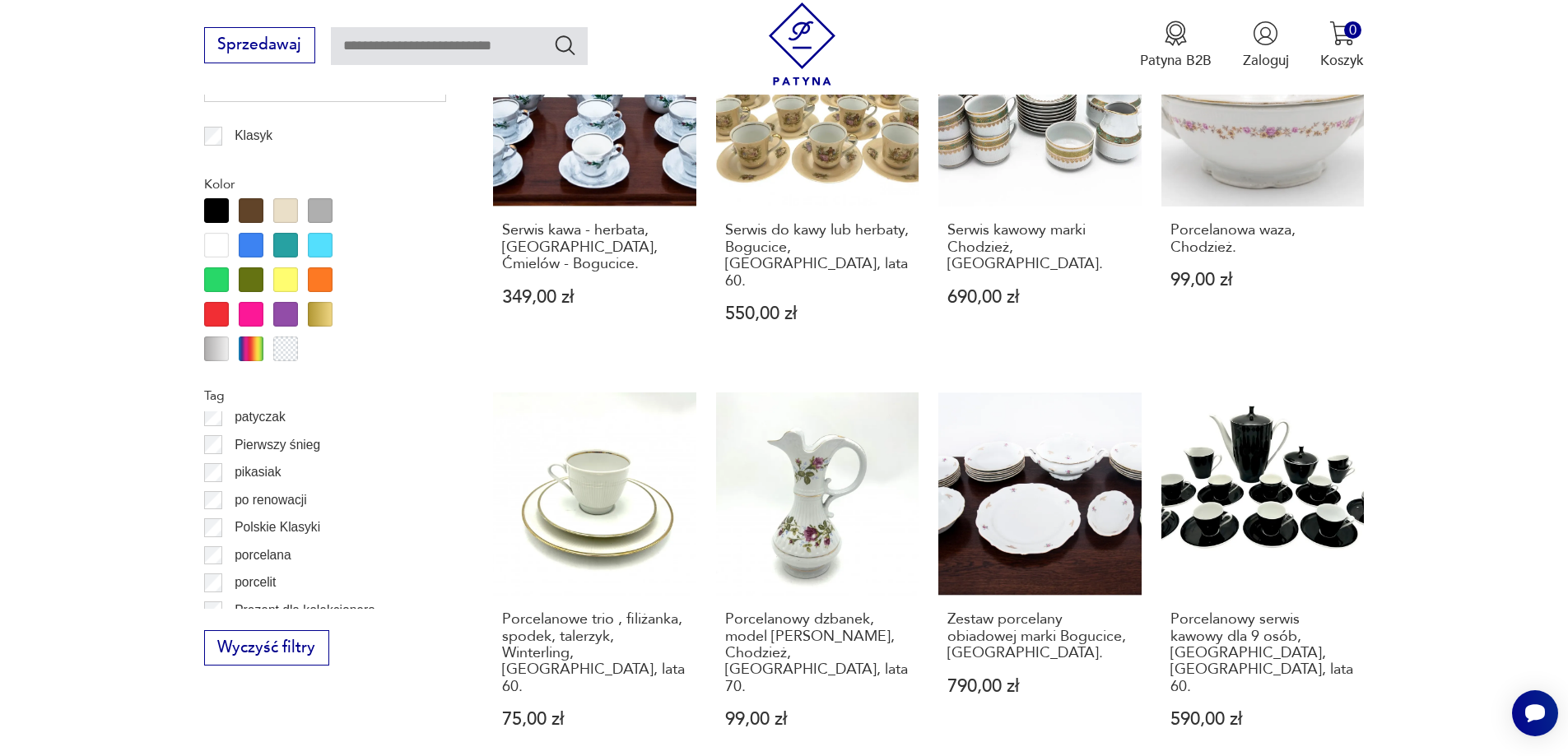
scroll to position [1701, 0]
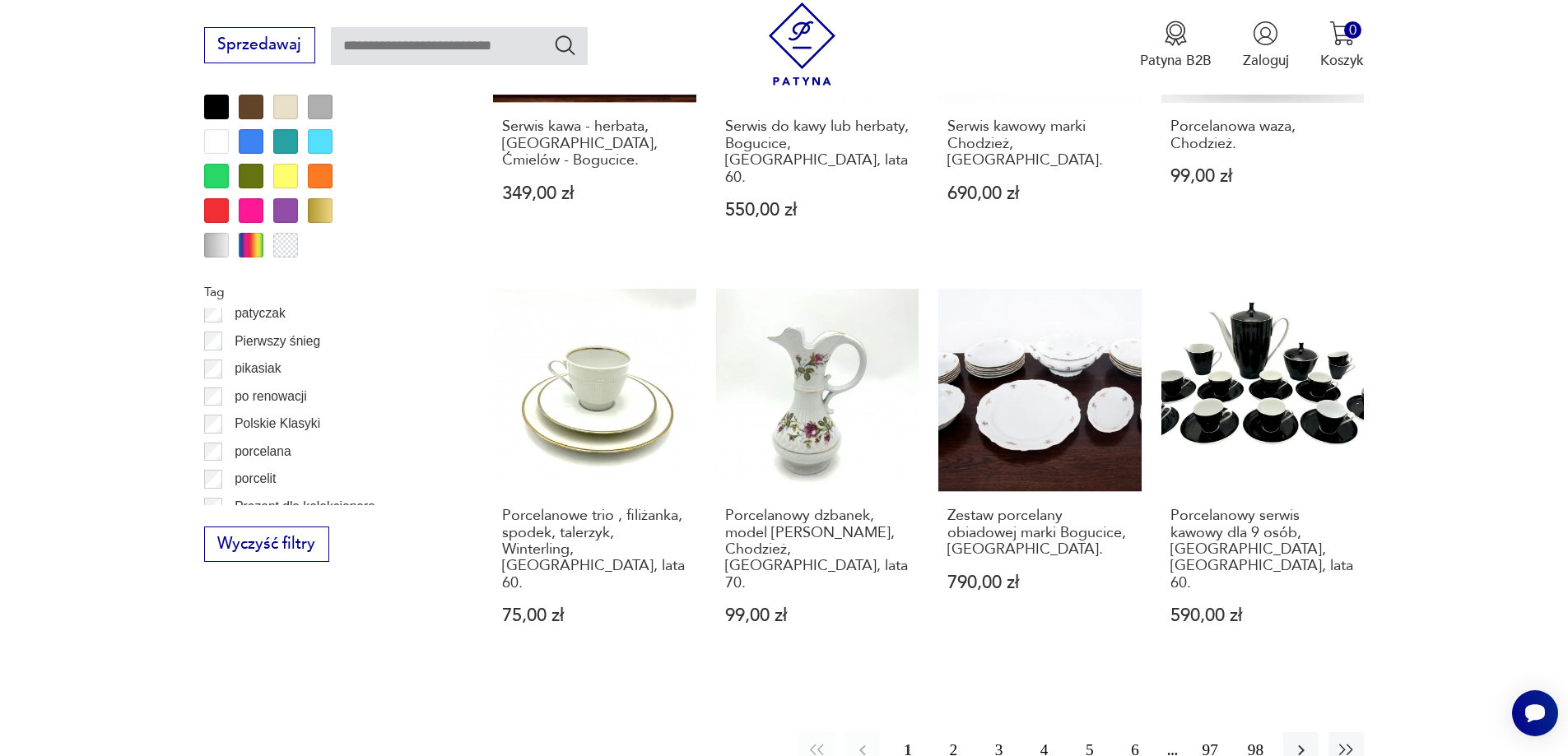
click at [958, 733] on button "2" at bounding box center [953, 750] width 35 height 35
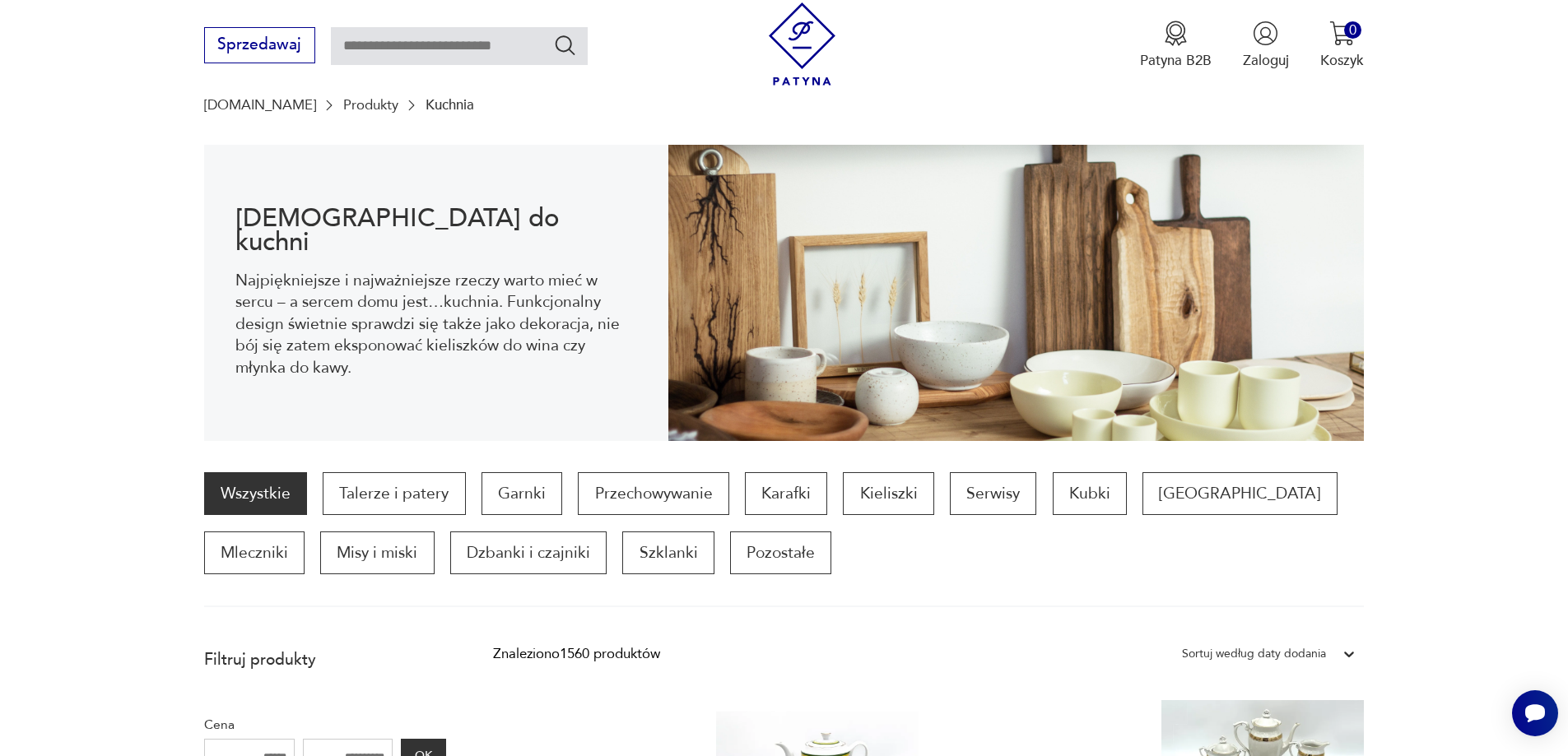
scroll to position [302, 0]
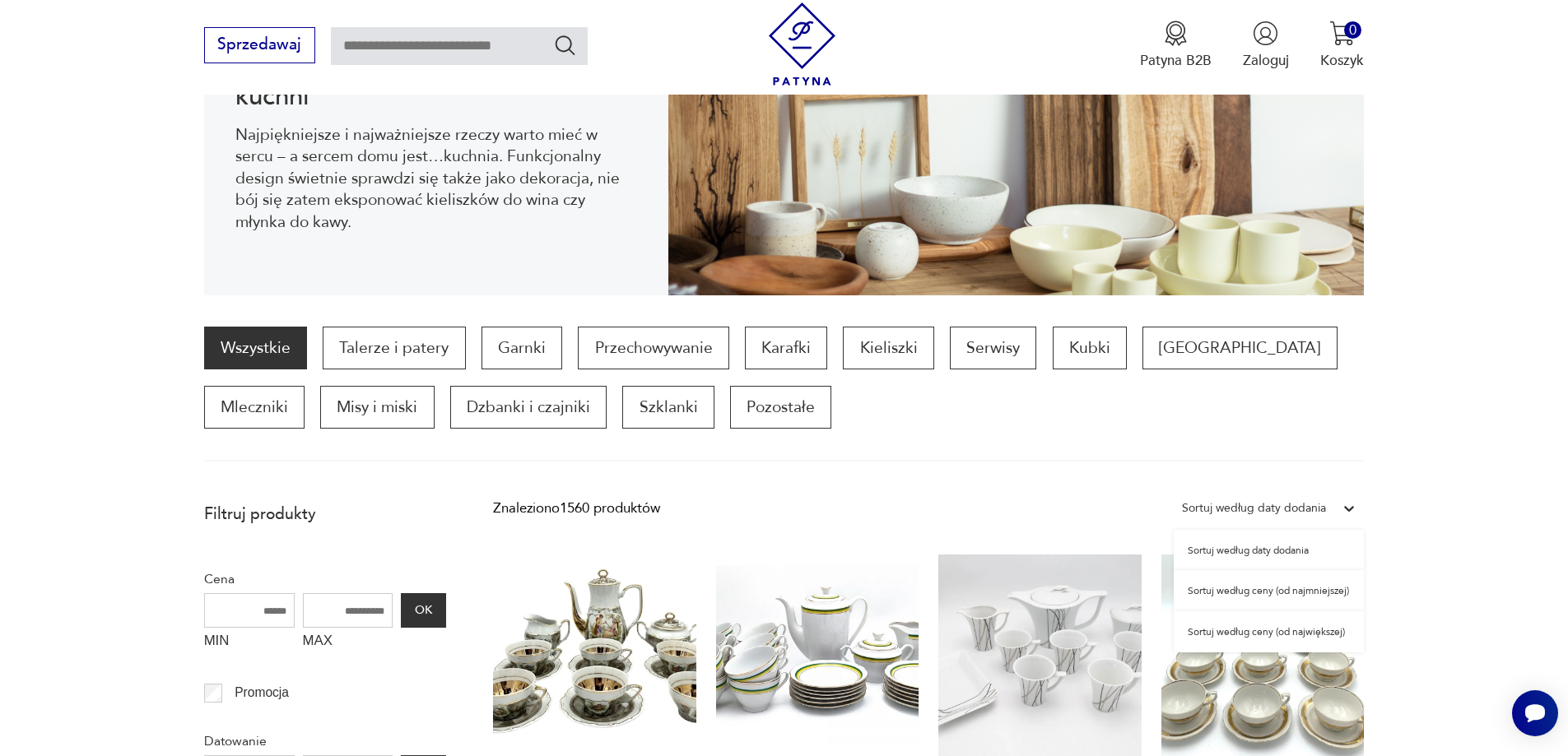
click at [1290, 508] on div "Sortuj według daty dodania" at bounding box center [1254, 508] width 144 height 21
click at [1233, 593] on div "Sortuj według ceny (od najmniejszej)" at bounding box center [1268, 590] width 190 height 41
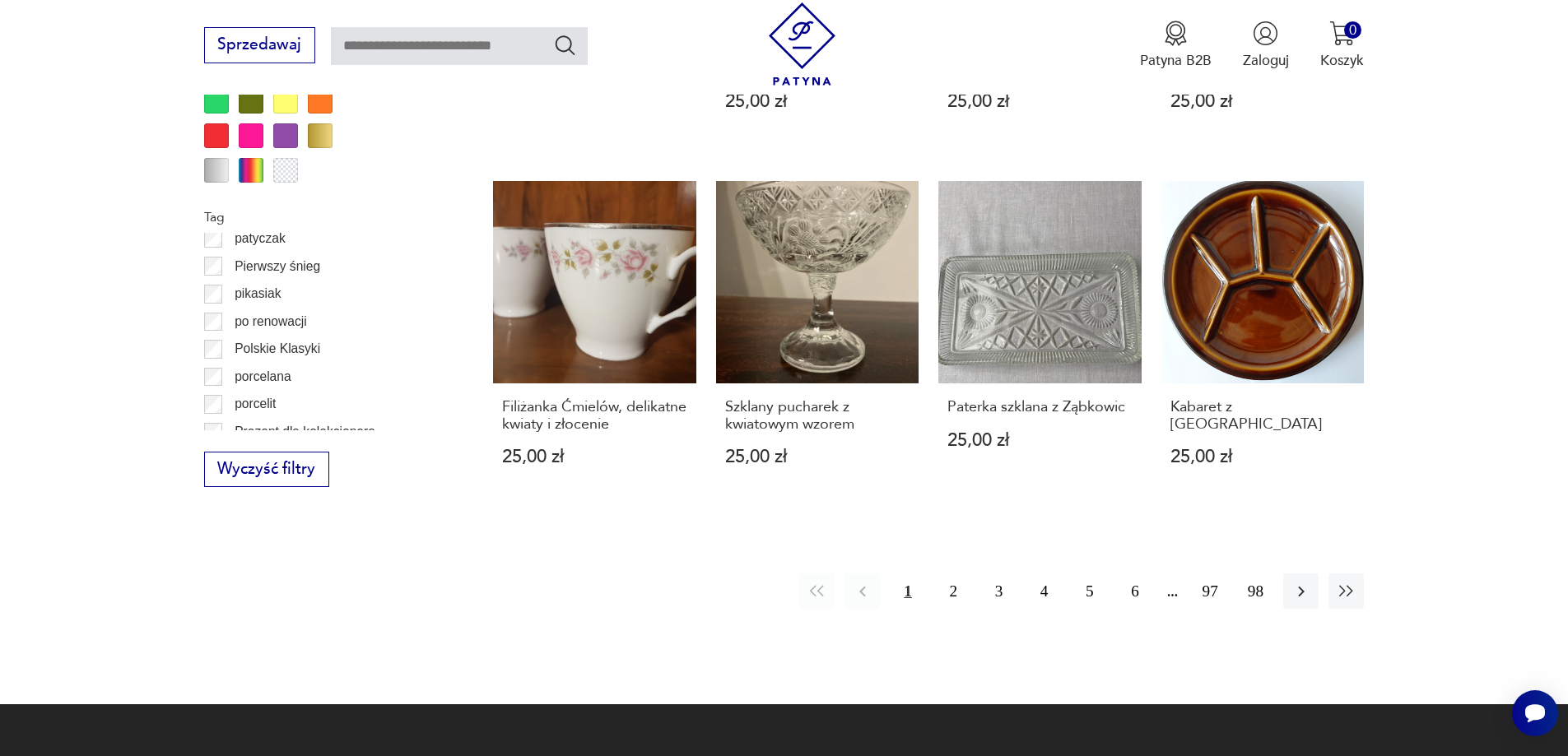
scroll to position [1783, 0]
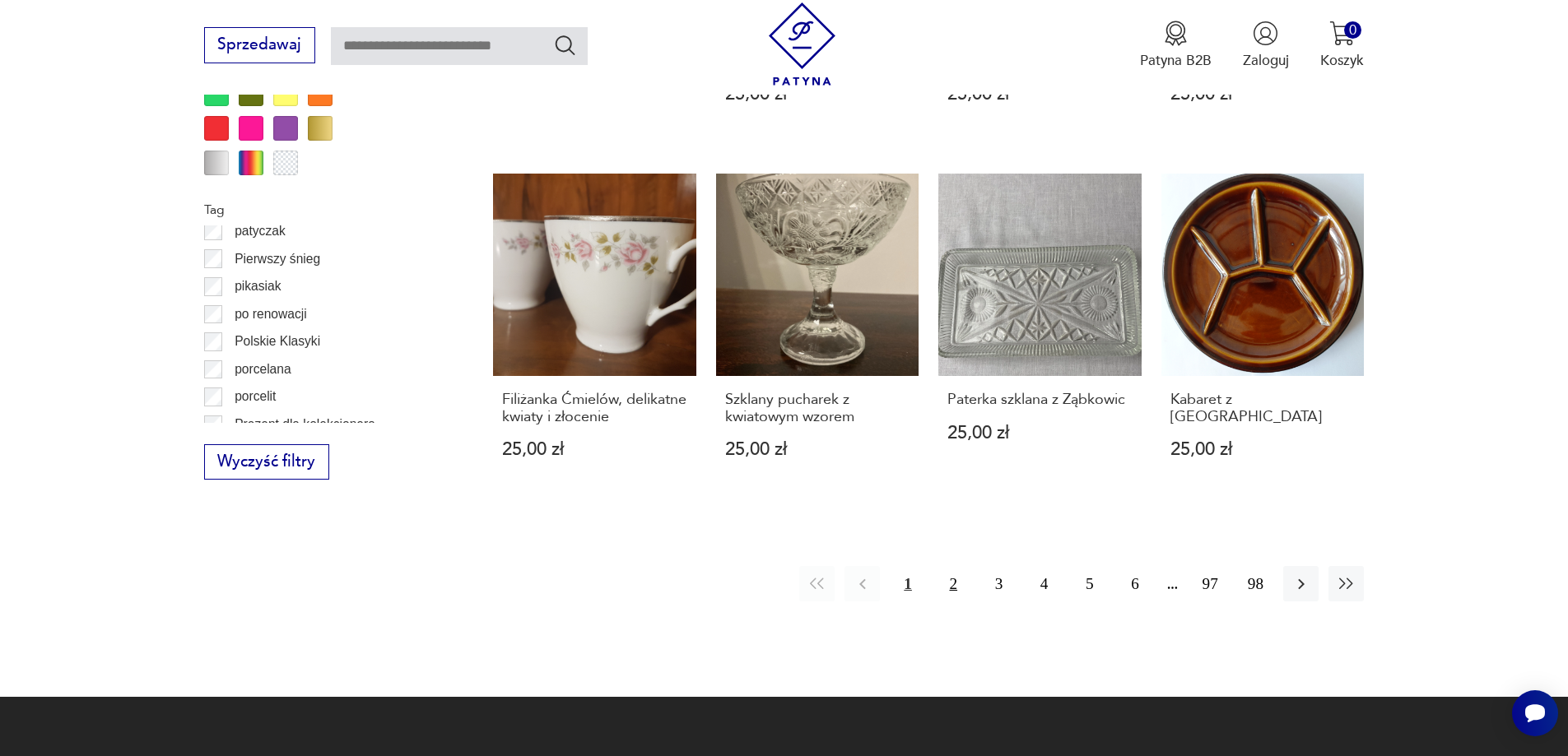
click at [957, 566] on button "2" at bounding box center [953, 584] width 35 height 35
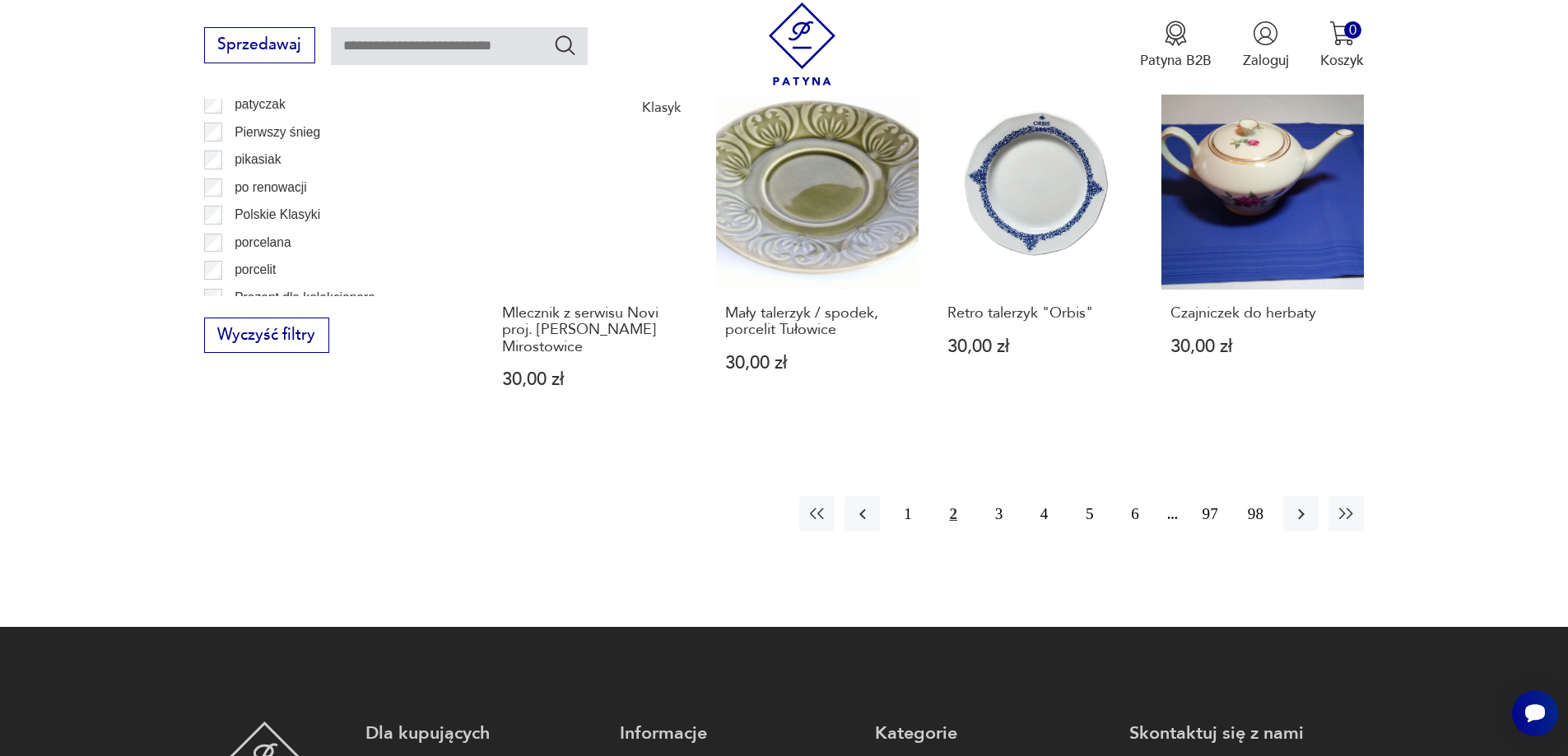
scroll to position [1948, 0]
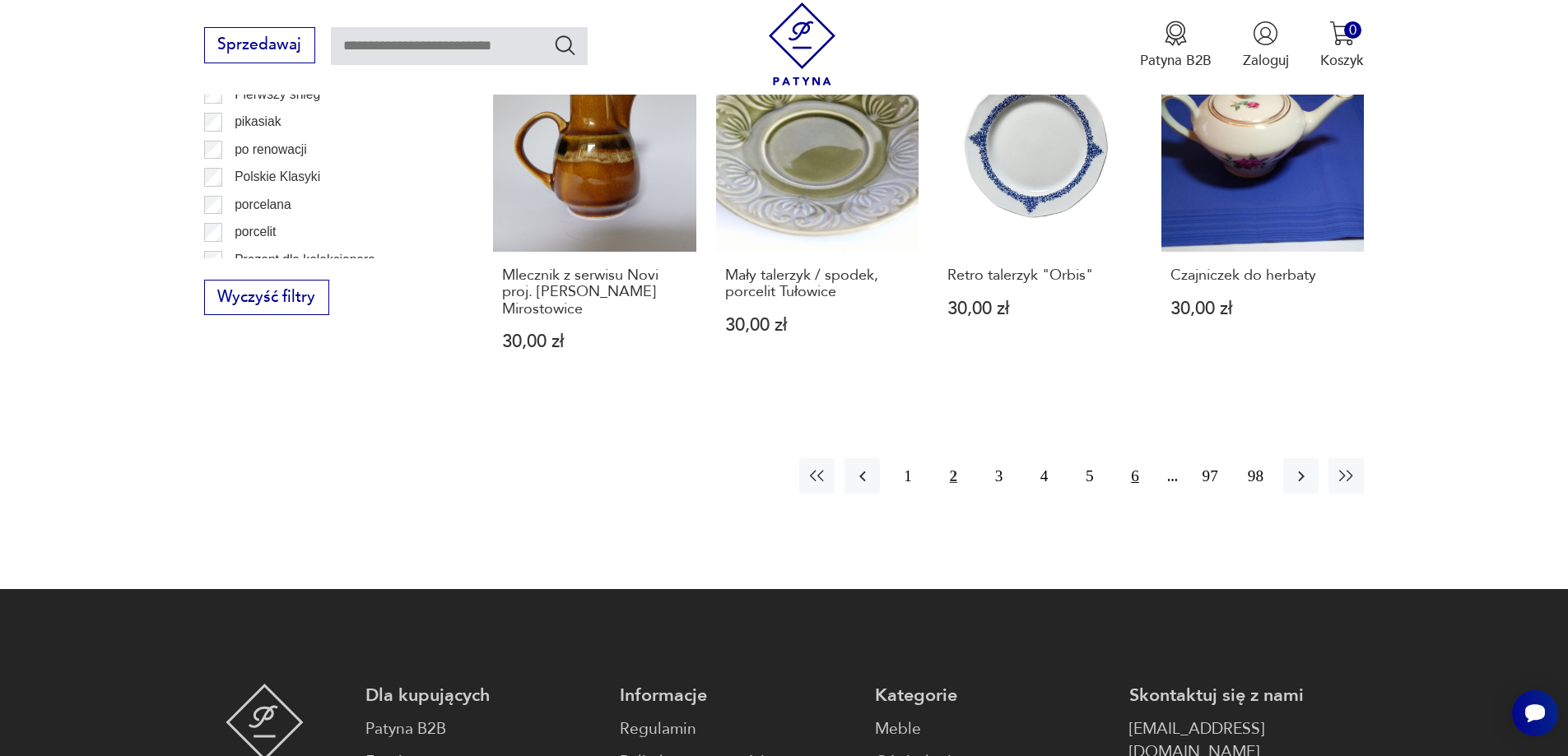
click at [1130, 474] on button "6" at bounding box center [1135, 476] width 35 height 35
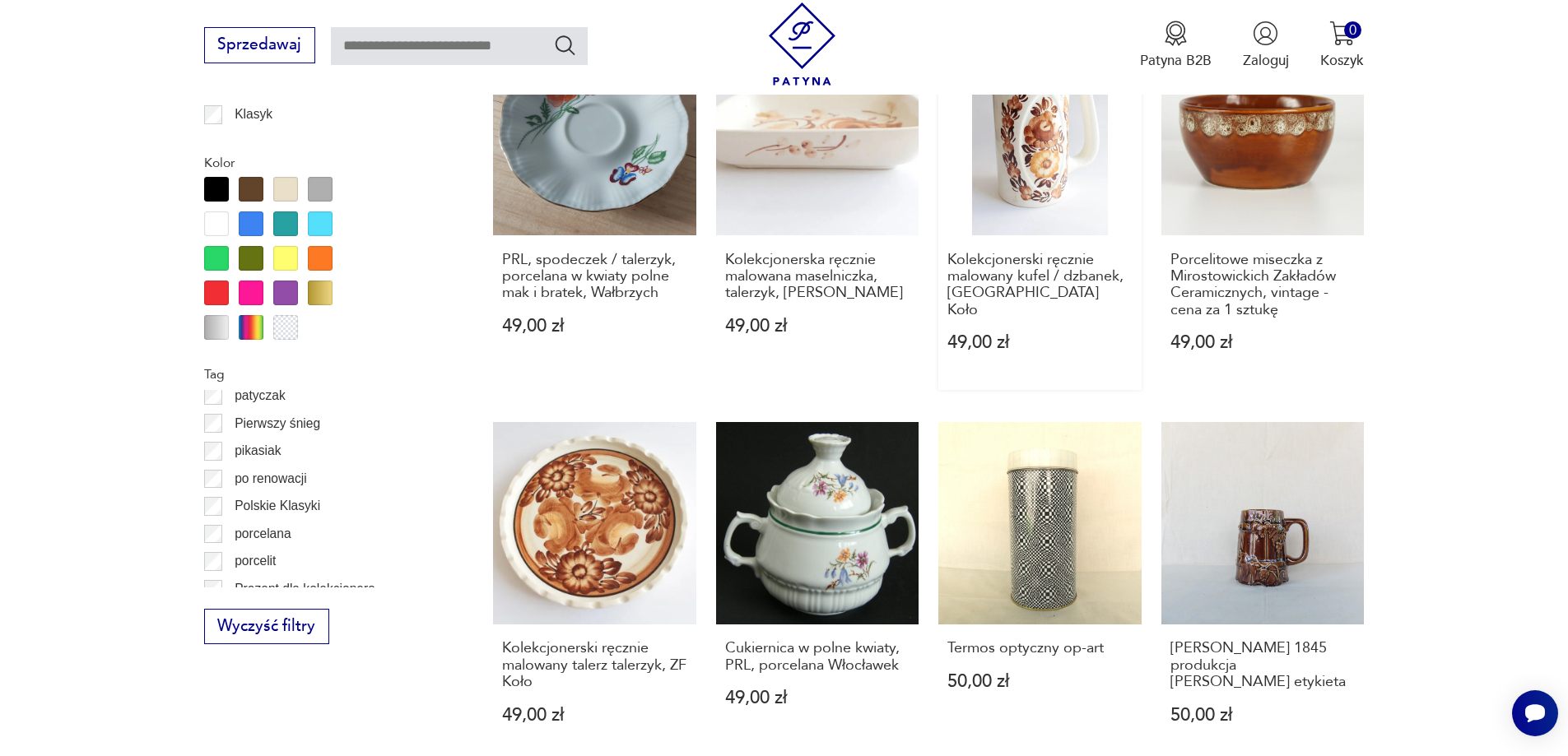
scroll to position [1783, 0]
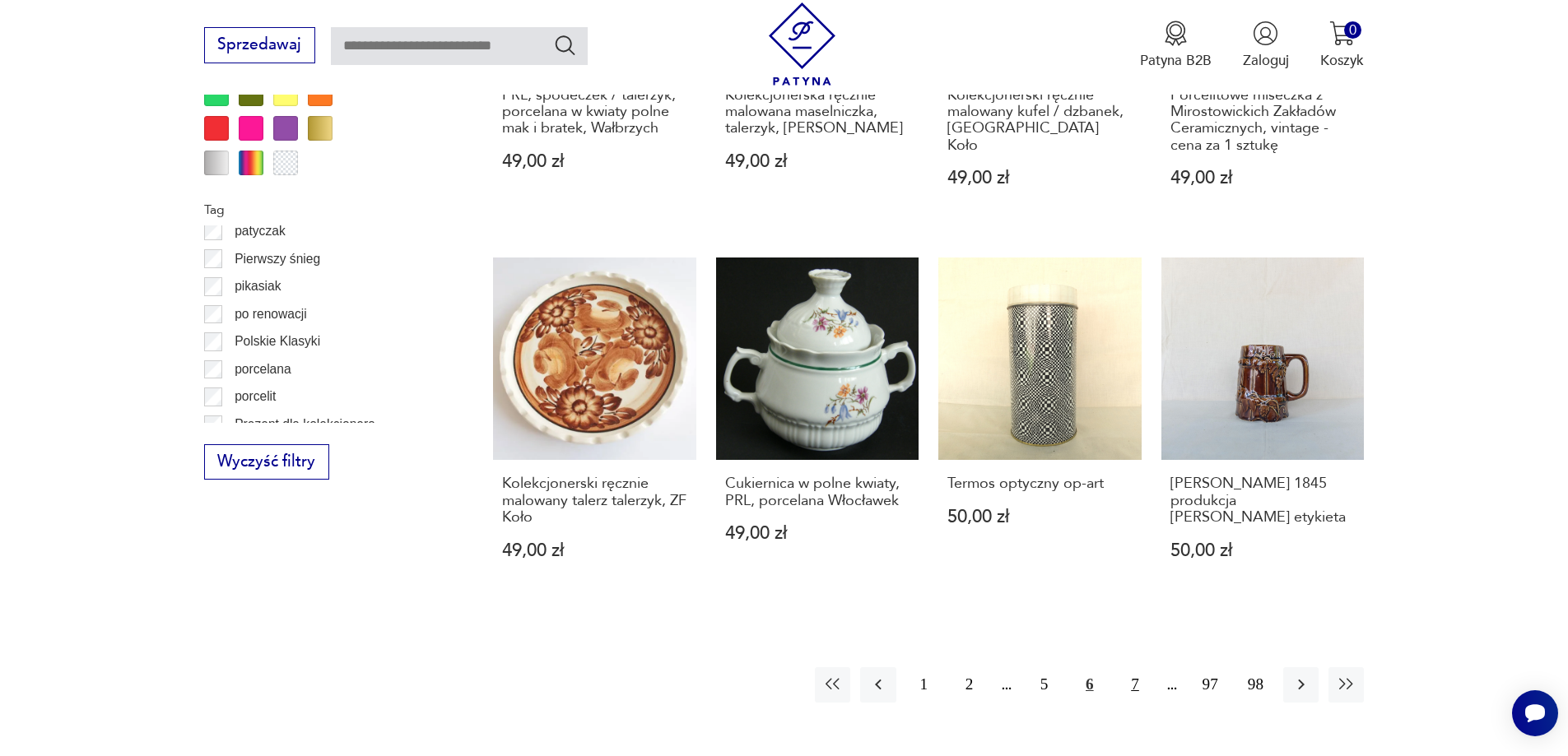
click at [1135, 667] on button "7" at bounding box center [1135, 685] width 35 height 35
